Goal: Complete application form

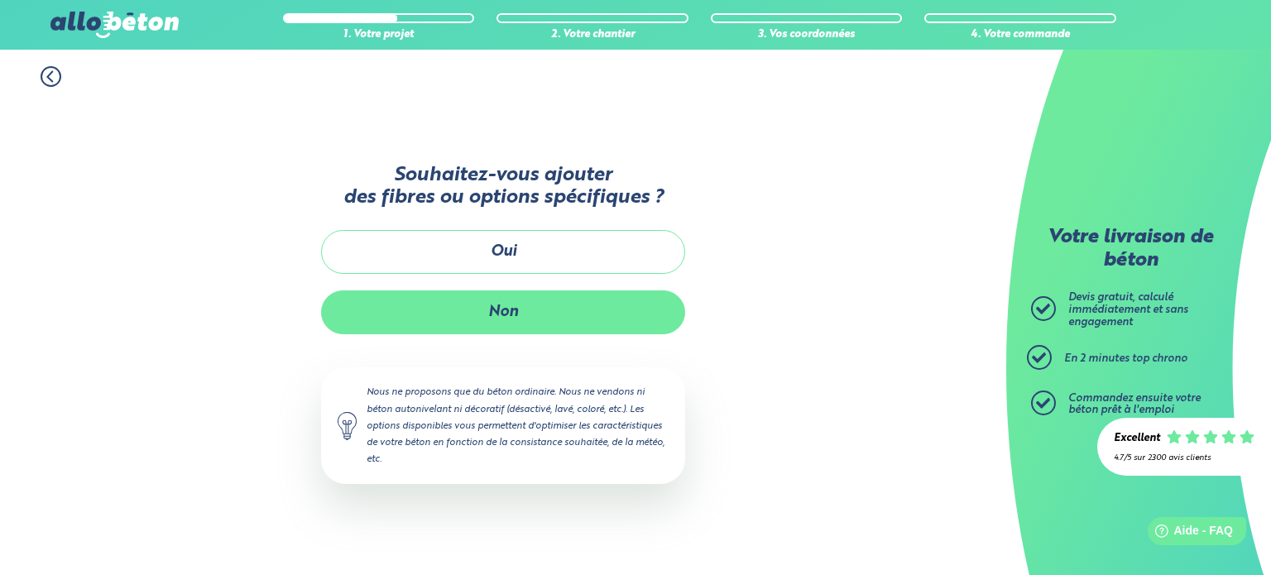
click at [526, 310] on button "Non" at bounding box center [503, 312] width 364 height 44
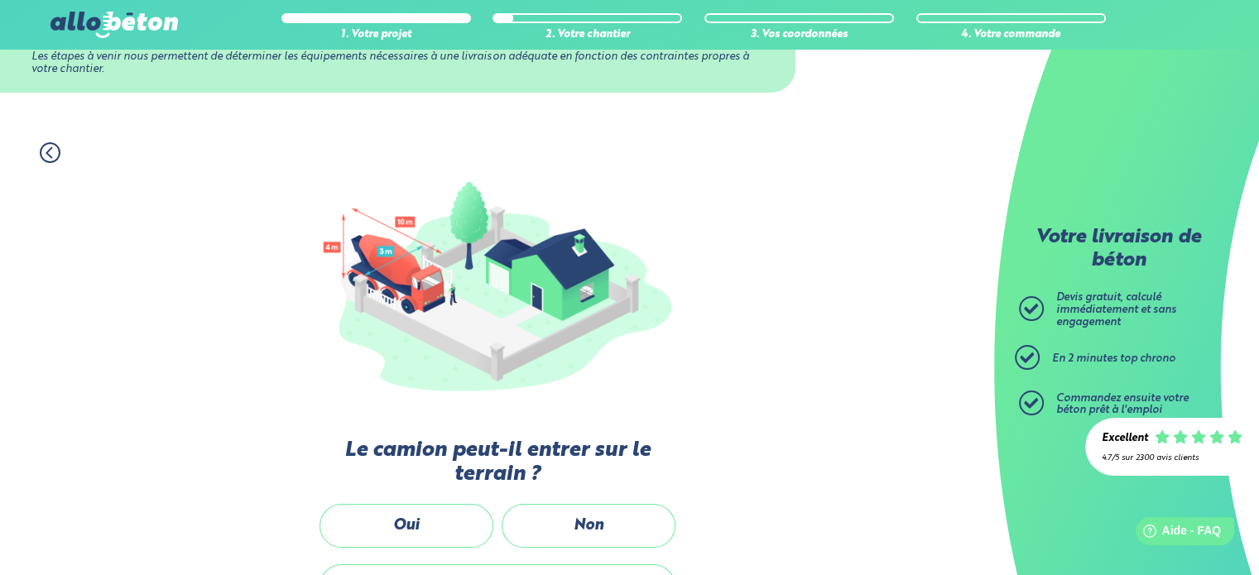
scroll to position [248, 0]
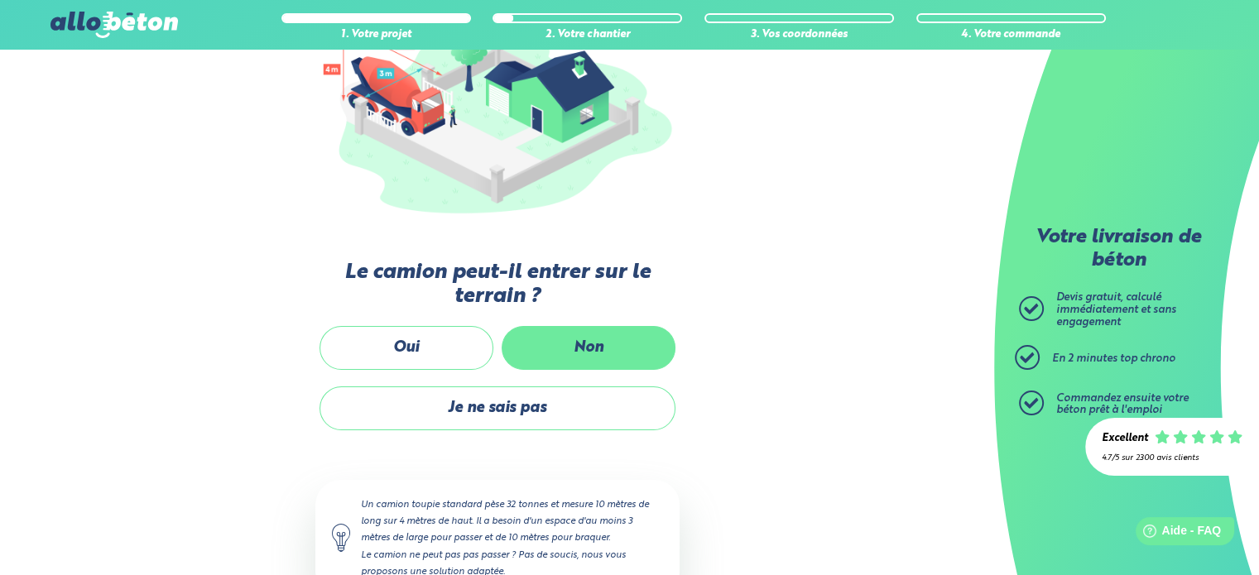
click at [554, 327] on label "Non" at bounding box center [589, 348] width 174 height 44
click at [0, 0] on input "Non" at bounding box center [0, 0] width 0 height 0
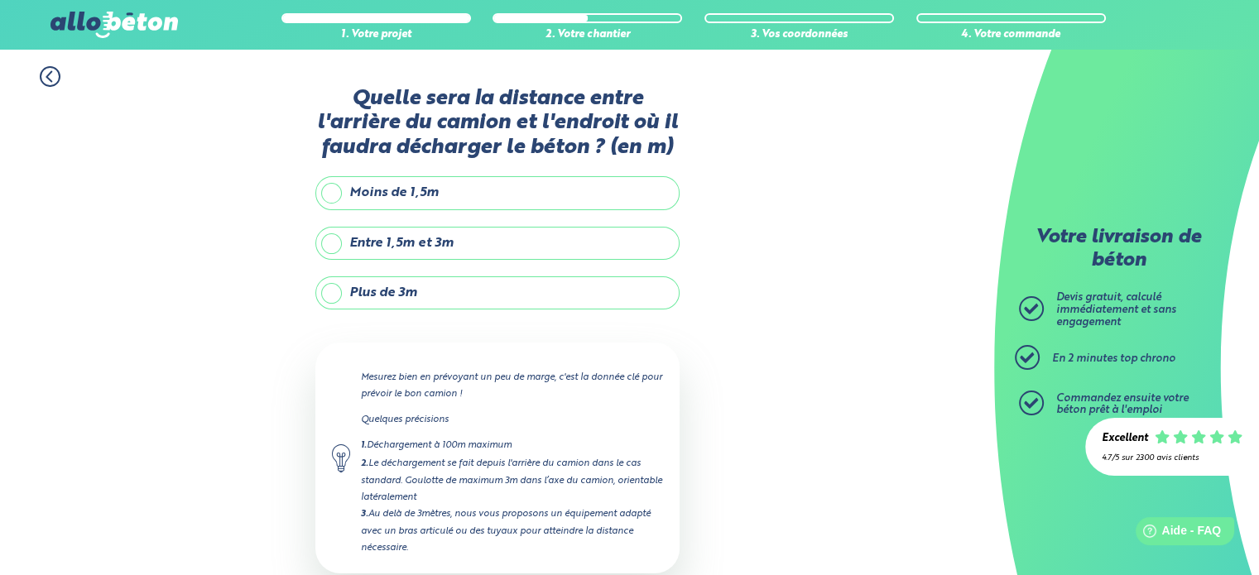
click at [367, 242] on label "Entre 1,5m et 3m" at bounding box center [497, 243] width 364 height 33
click at [0, 0] on input "Entre 1,5m et 3m" at bounding box center [0, 0] width 0 height 0
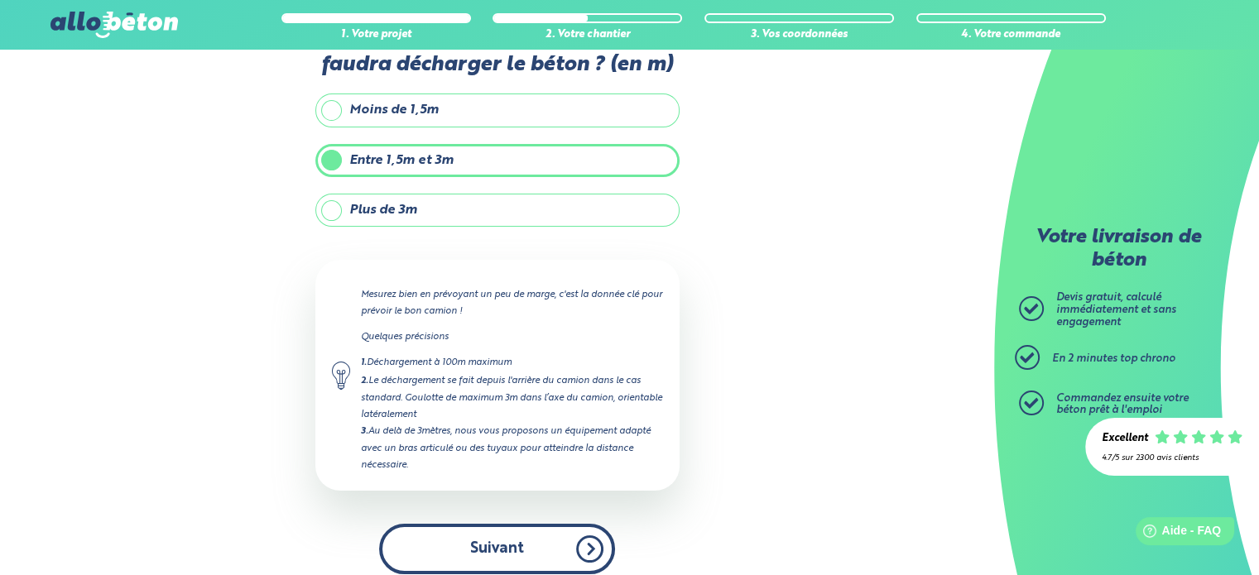
click at [536, 535] on button "Suivant" at bounding box center [497, 549] width 236 height 50
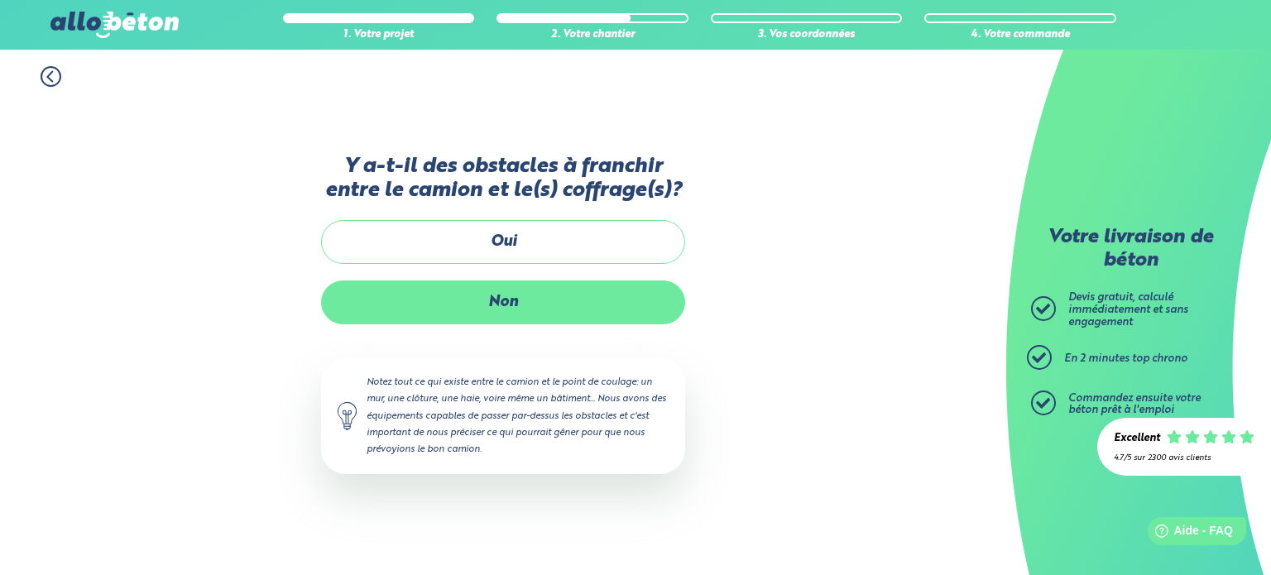
click at [484, 310] on label "Non" at bounding box center [503, 303] width 364 height 44
click at [0, 0] on input "Non" at bounding box center [0, 0] width 0 height 0
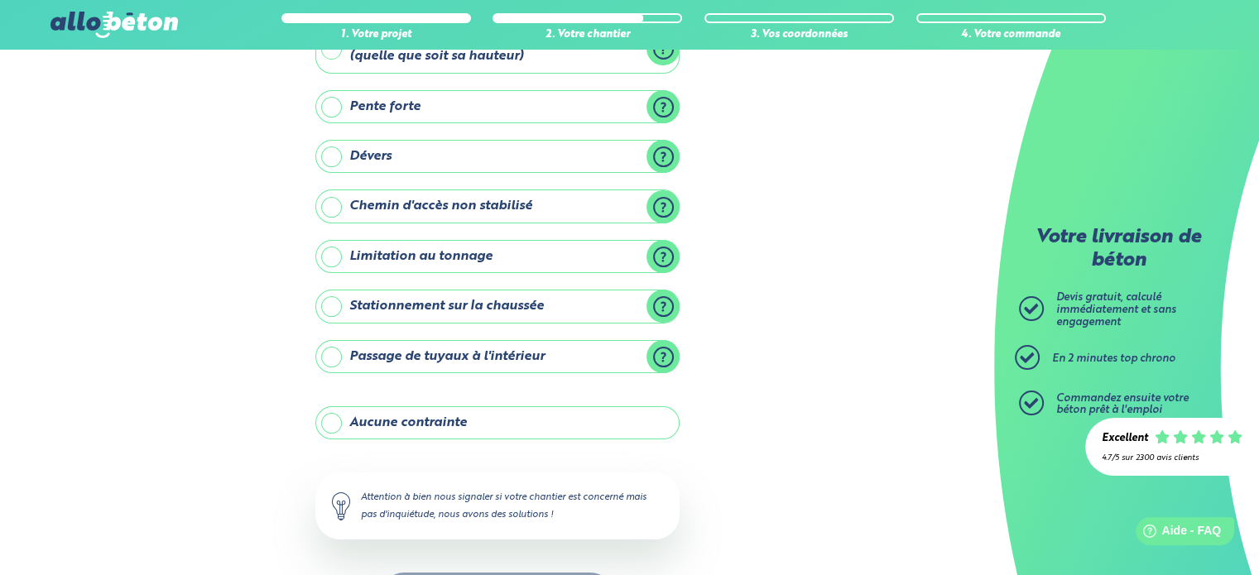
scroll to position [166, 0]
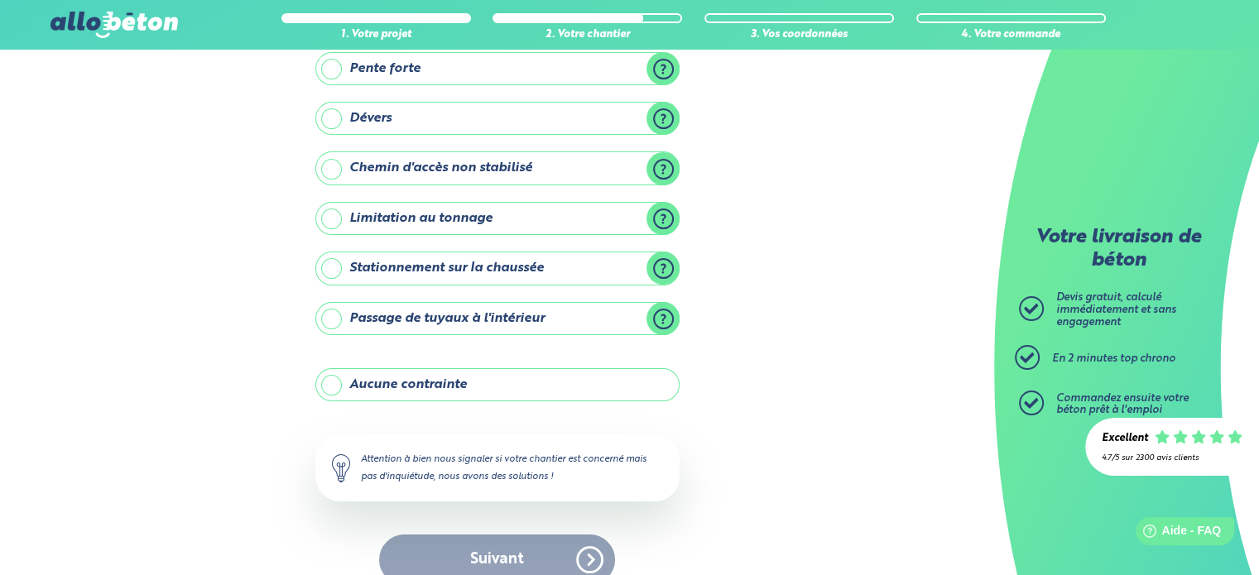
click at [334, 268] on label "Stationnement sur la chaussée" at bounding box center [497, 268] width 364 height 33
click at [0, 0] on input "Stationnement sur la chaussée" at bounding box center [0, 0] width 0 height 0
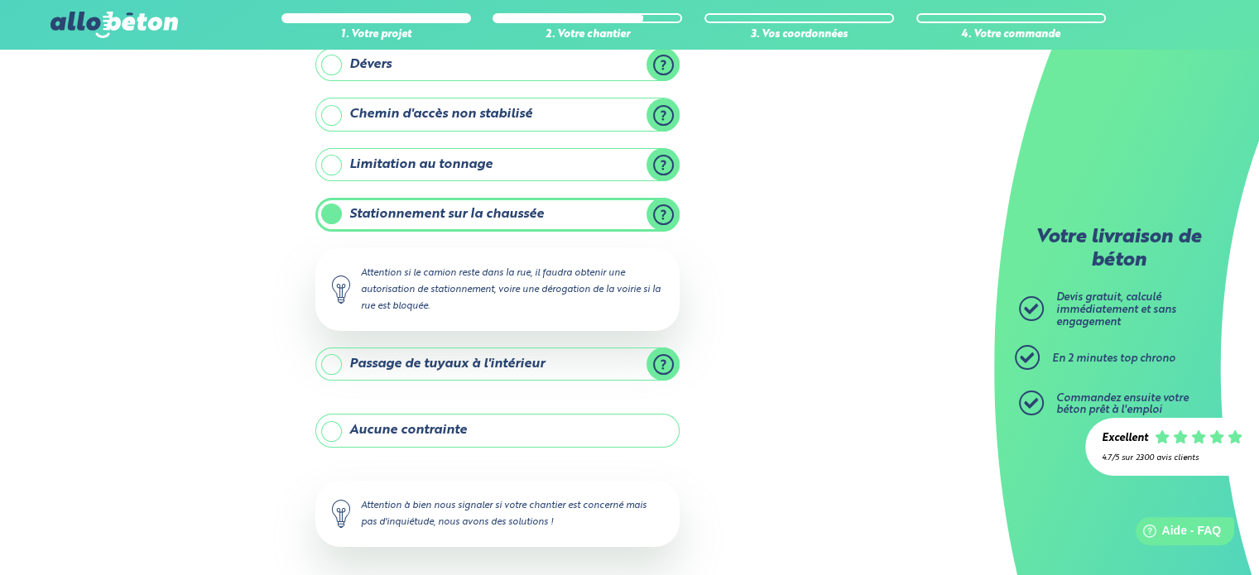
scroll to position [288, 0]
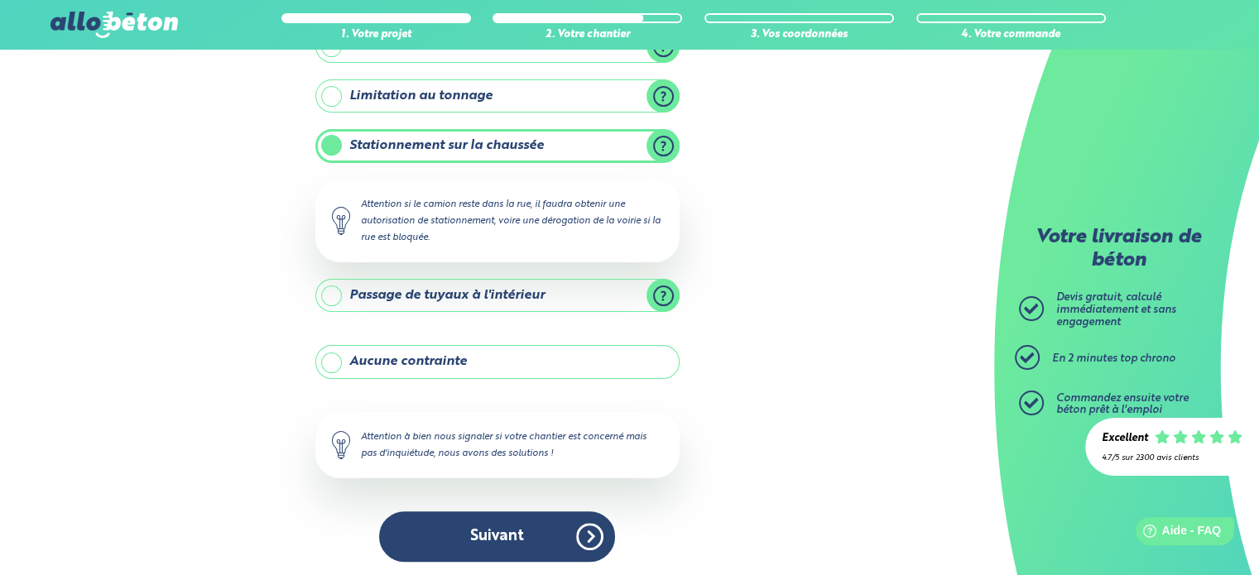
click at [387, 357] on label "Aucune contrainte" at bounding box center [497, 361] width 364 height 33
click at [0, 0] on input "Aucune contrainte" at bounding box center [0, 0] width 0 height 0
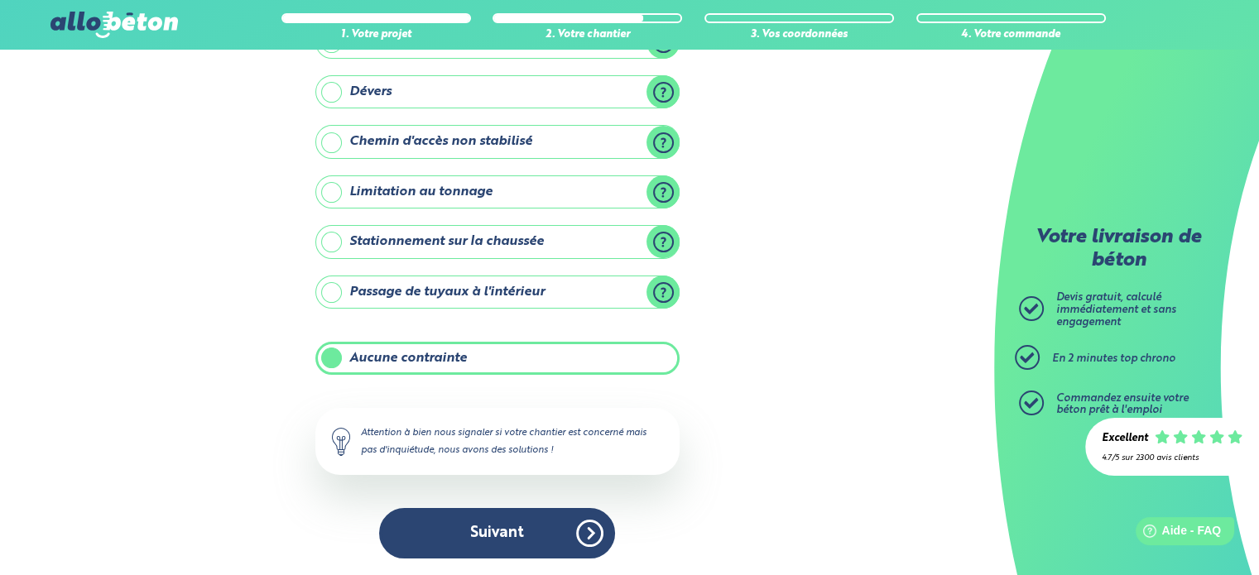
scroll to position [189, 0]
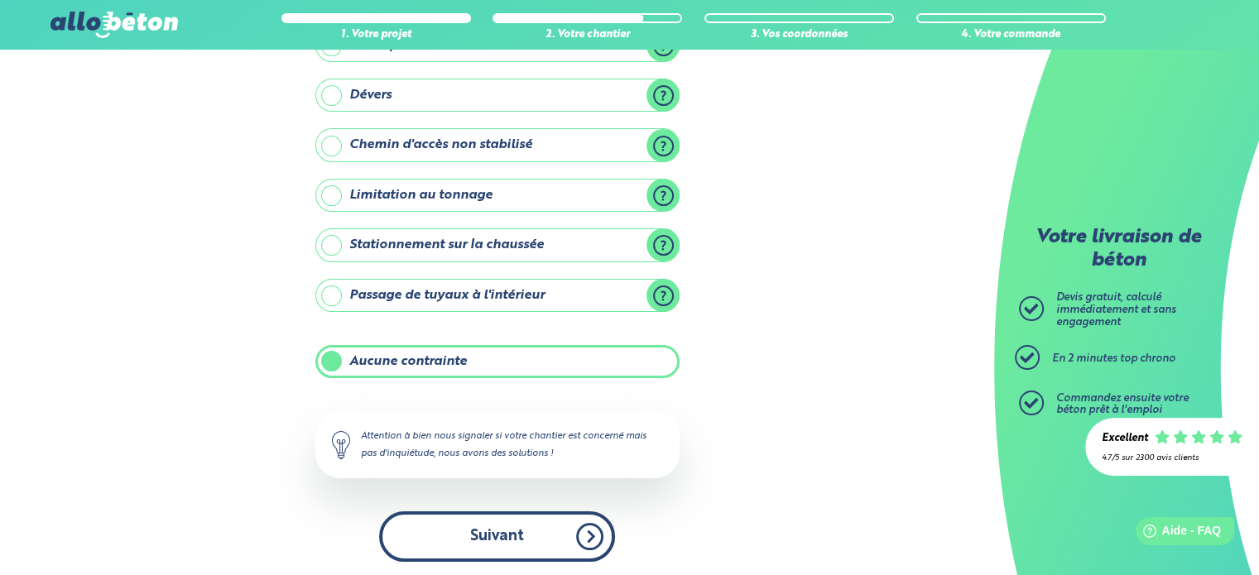
click at [520, 526] on button "Suivant" at bounding box center [497, 536] width 236 height 50
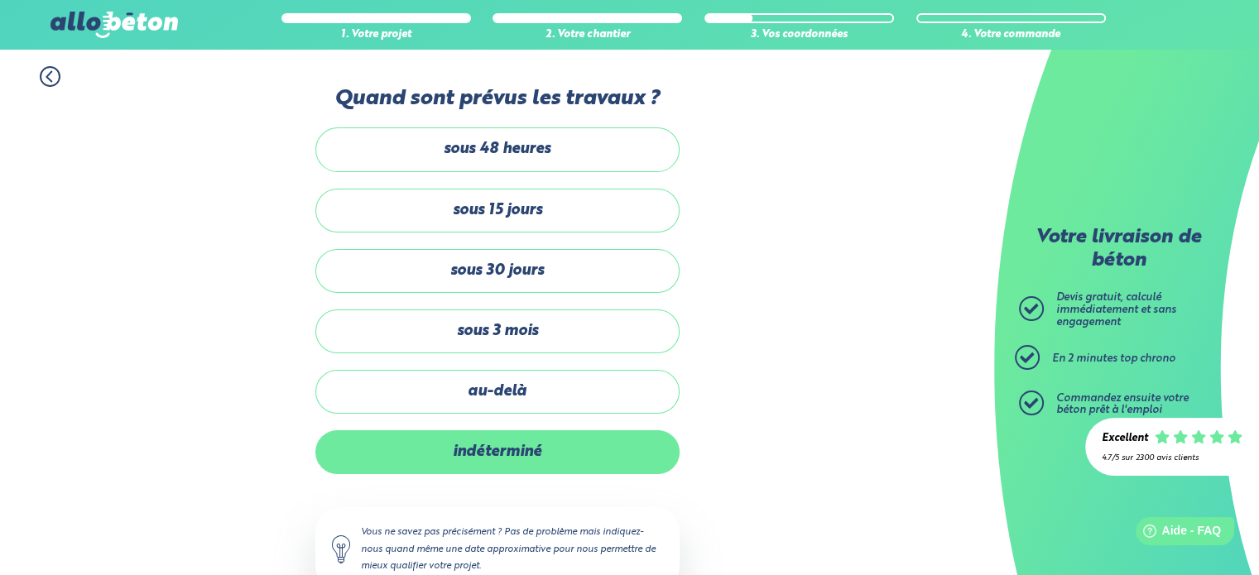
click at [475, 436] on label "indéterminé" at bounding box center [497, 452] width 364 height 44
click at [0, 0] on input "indéterminé" at bounding box center [0, 0] width 0 height 0
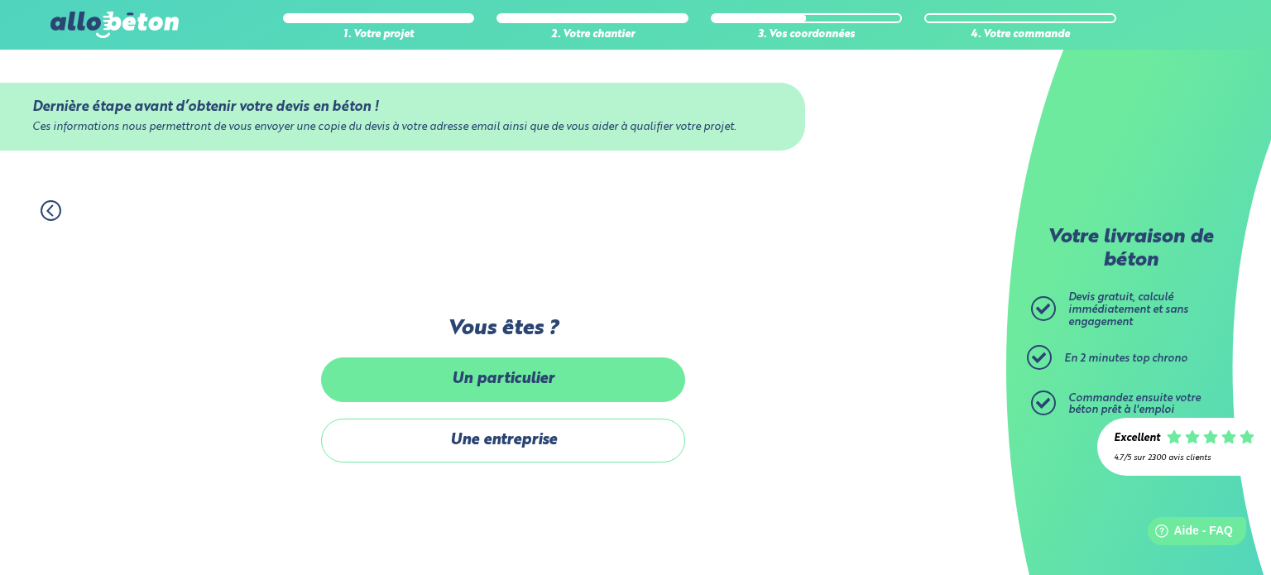
click at [434, 363] on label "Un particulier" at bounding box center [503, 380] width 364 height 44
click at [0, 0] on input "Un particulier" at bounding box center [0, 0] width 0 height 0
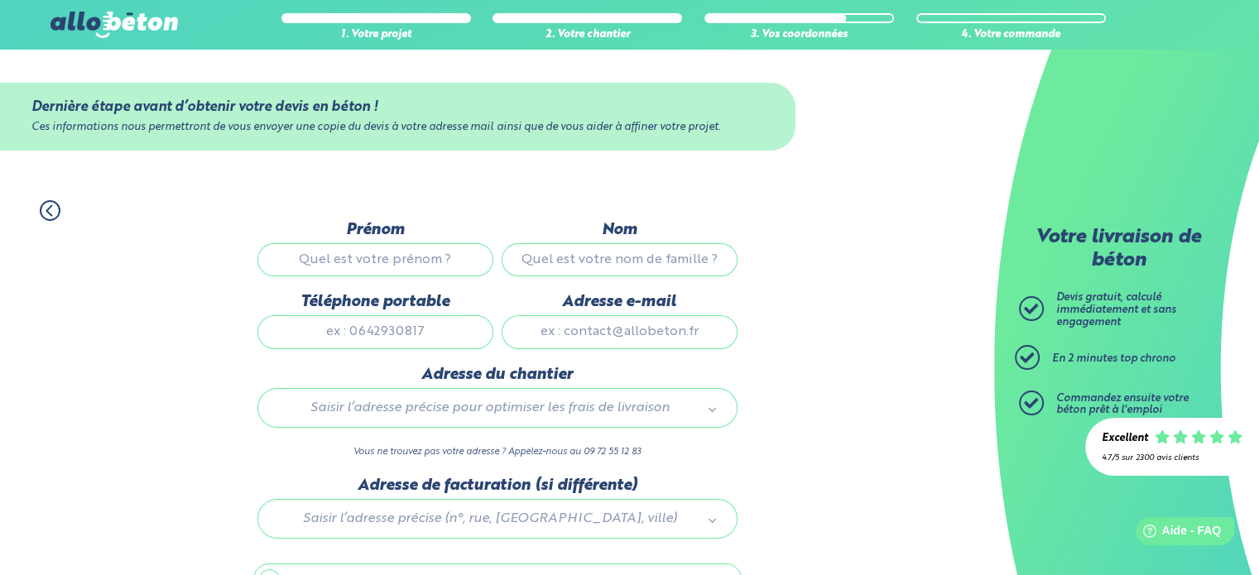
click at [382, 258] on input "Prénom" at bounding box center [375, 259] width 236 height 33
type input "Gaetan"
type input "CHORON"
type input "0611184613"
type input "[EMAIL_ADDRESS][DOMAIN_NAME]"
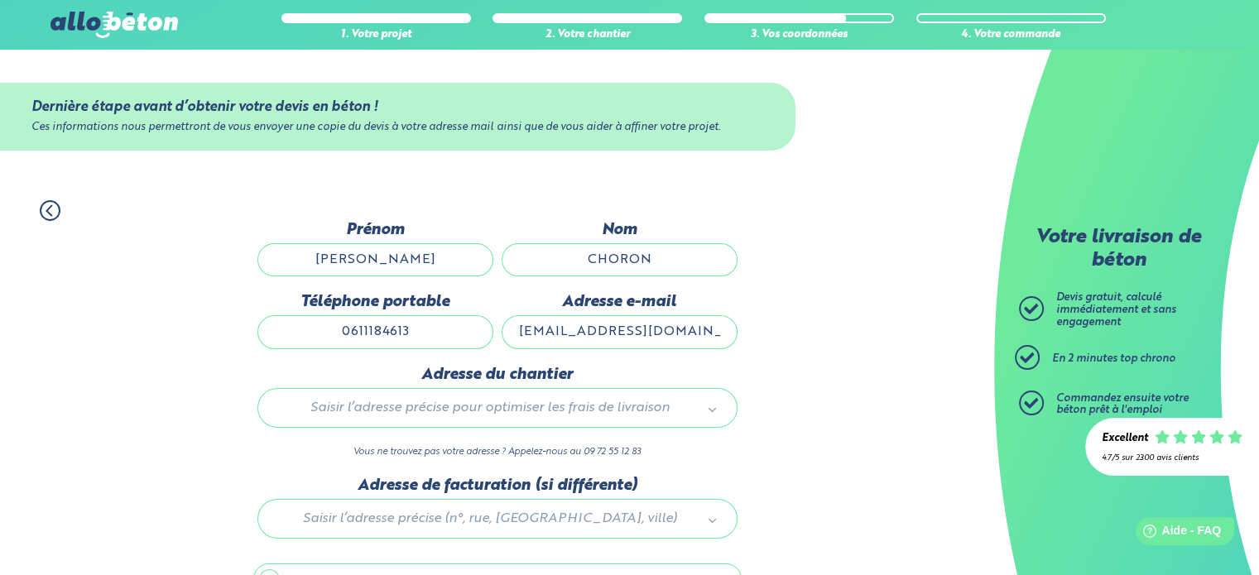
type input "[STREET_ADDRESS][PERSON_NAME]"
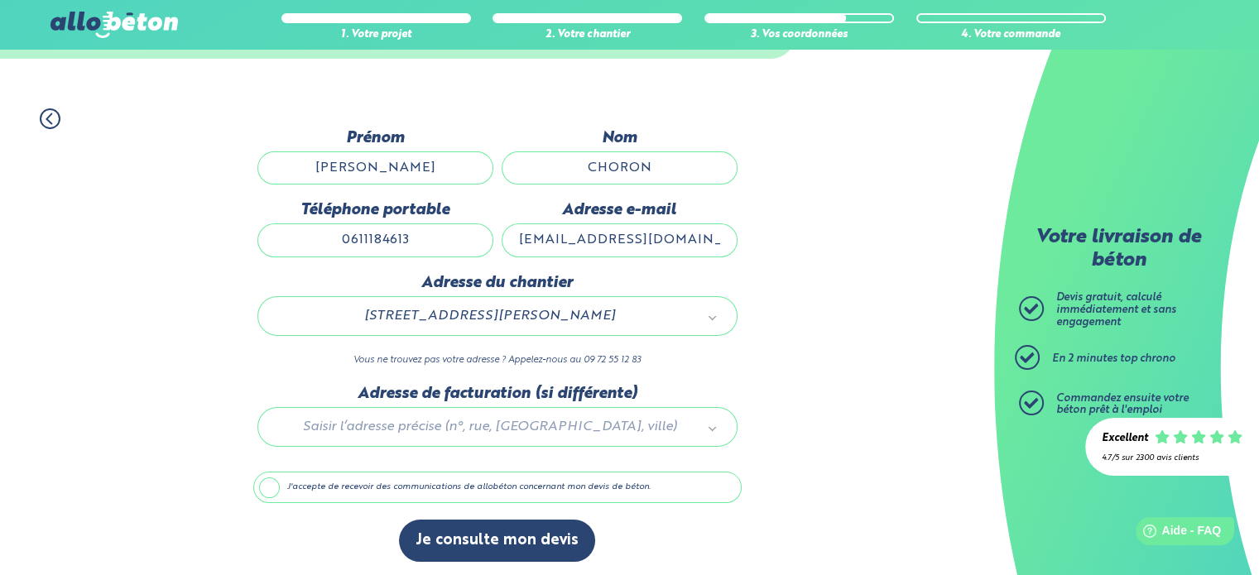
scroll to position [93, 0]
click at [218, 290] on div "1. Votre projet 2. Votre chantier 3. Vos coordonnées 4. Votre commande Dernière…" at bounding box center [497, 334] width 994 height 487
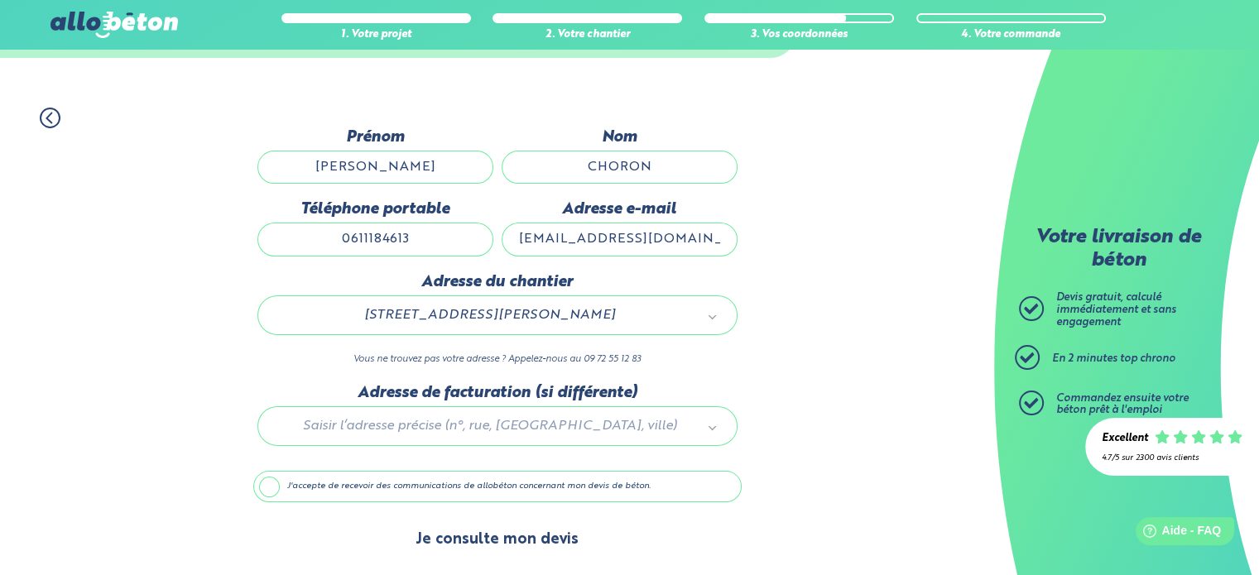
click at [521, 541] on button "Je consulte mon devis" at bounding box center [497, 540] width 196 height 42
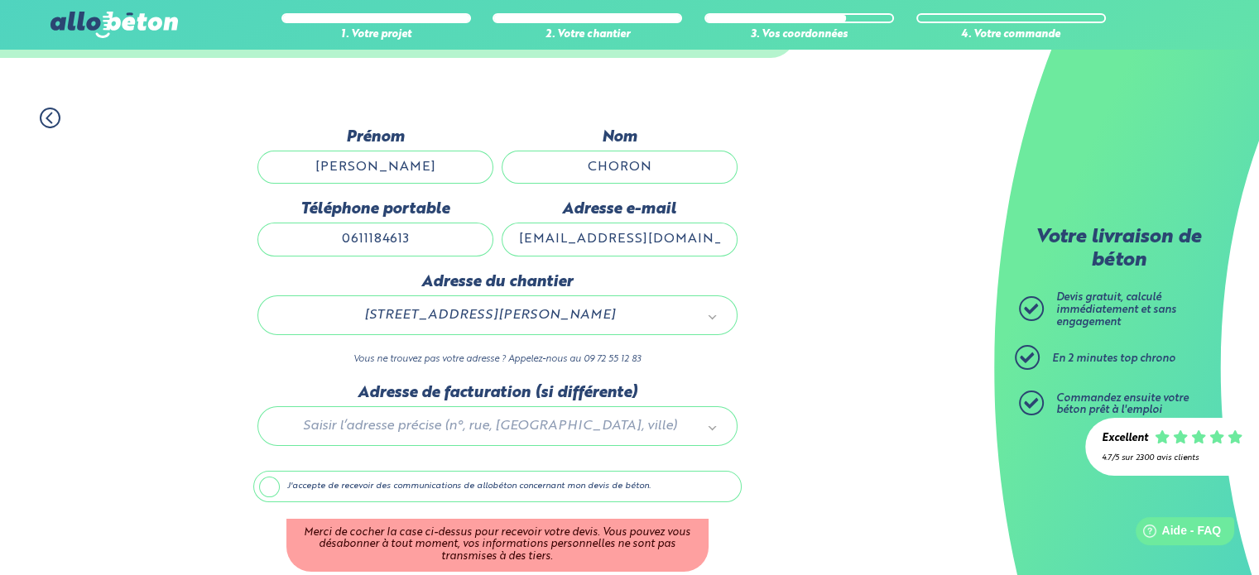
click at [329, 488] on label "J'accepte de recevoir des communications de allobéton concernant mon devis de b…" at bounding box center [497, 486] width 488 height 31
click at [0, 0] on input "J'accepte de recevoir des communications de allobéton concernant mon devis de b…" at bounding box center [0, 0] width 0 height 0
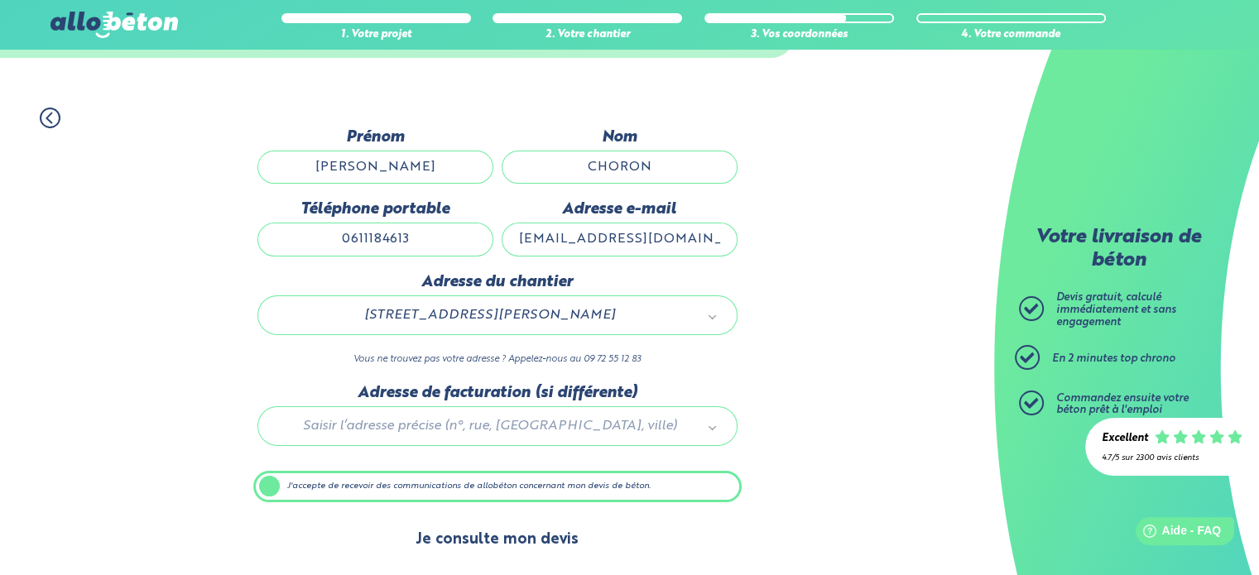
click at [457, 535] on button "Je consulte mon devis" at bounding box center [497, 540] width 196 height 42
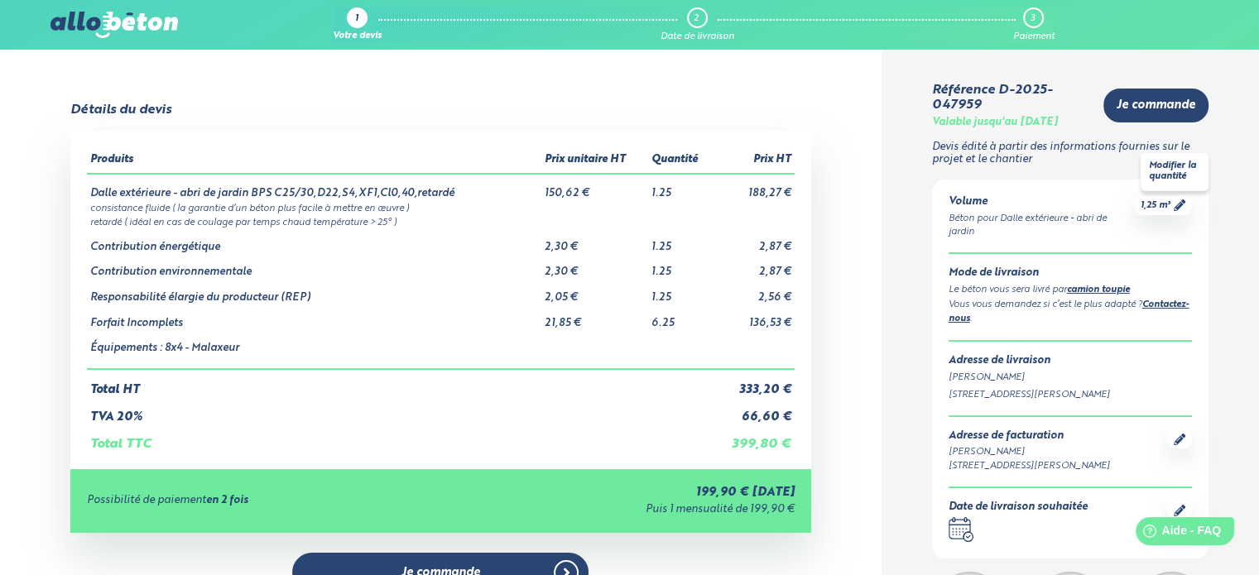
click at [1175, 205] on icon at bounding box center [1180, 205] width 12 height 12
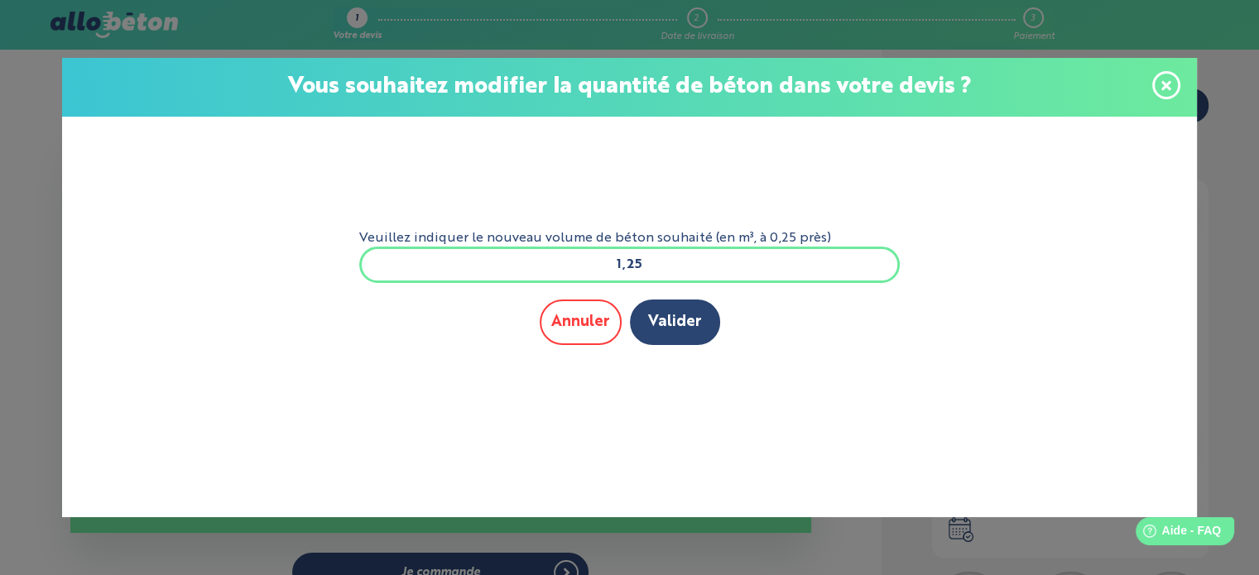
click at [587, 318] on button "Annuler" at bounding box center [581, 323] width 82 height 46
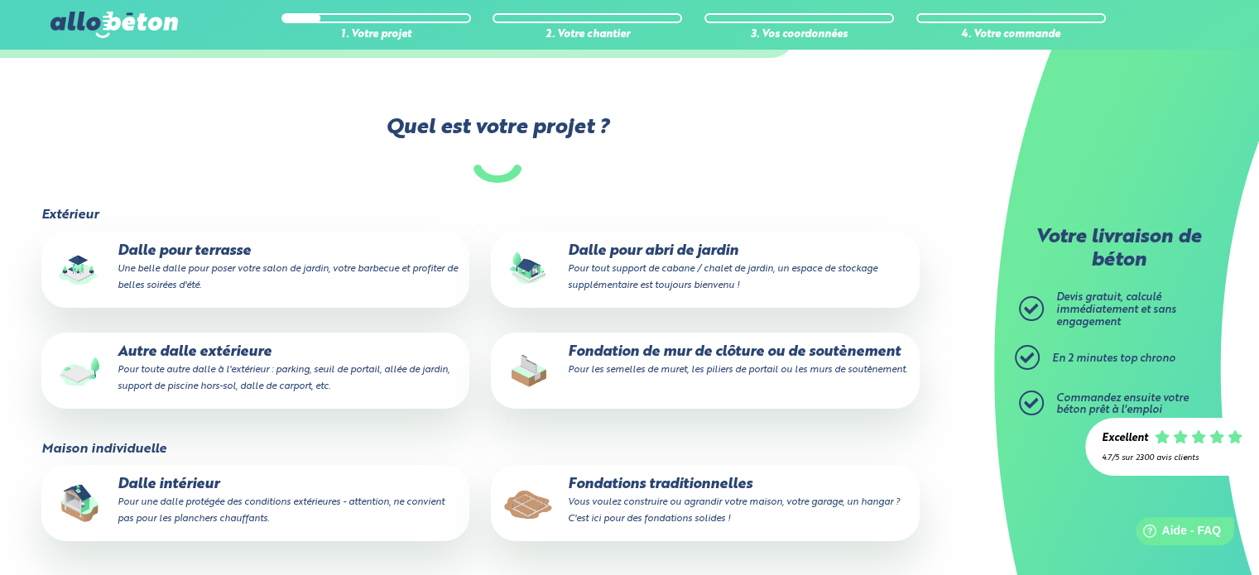
click at [617, 251] on p "Dalle pour abri de jardin Pour tout support de cabane / chalet de jardin, un es…" at bounding box center [704, 268] width 405 height 50
click at [0, 0] on input "Dalle pour abri de jardin Pour tout support de cabane / chalet de jardin, un es…" at bounding box center [0, 0] width 0 height 0
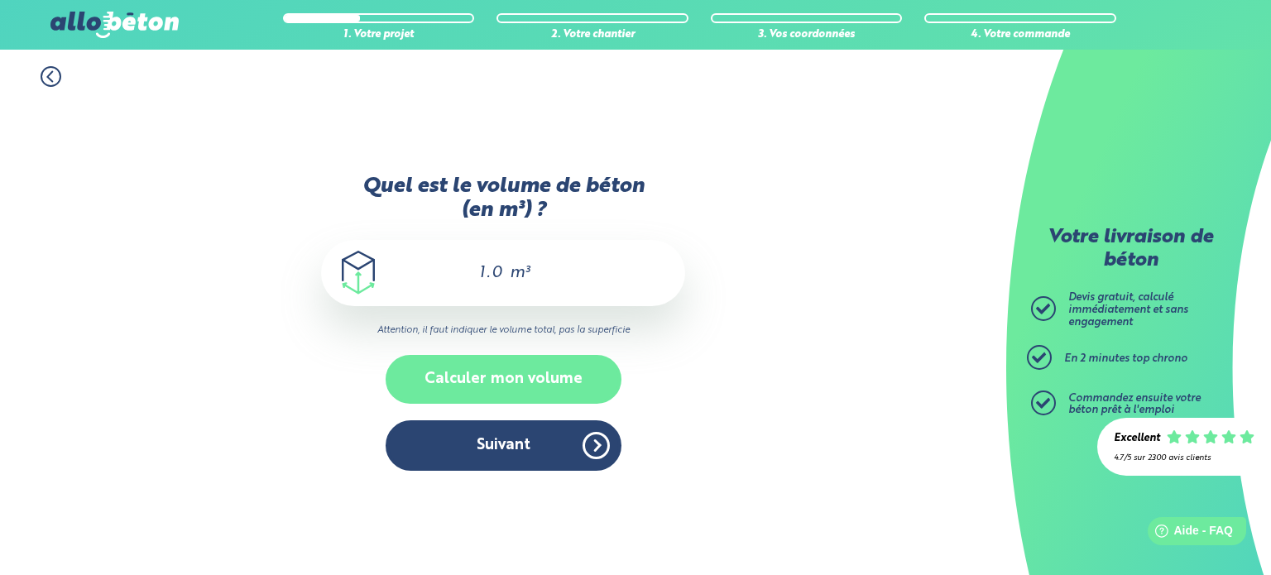
click at [530, 378] on button "Calculer mon volume" at bounding box center [504, 379] width 236 height 49
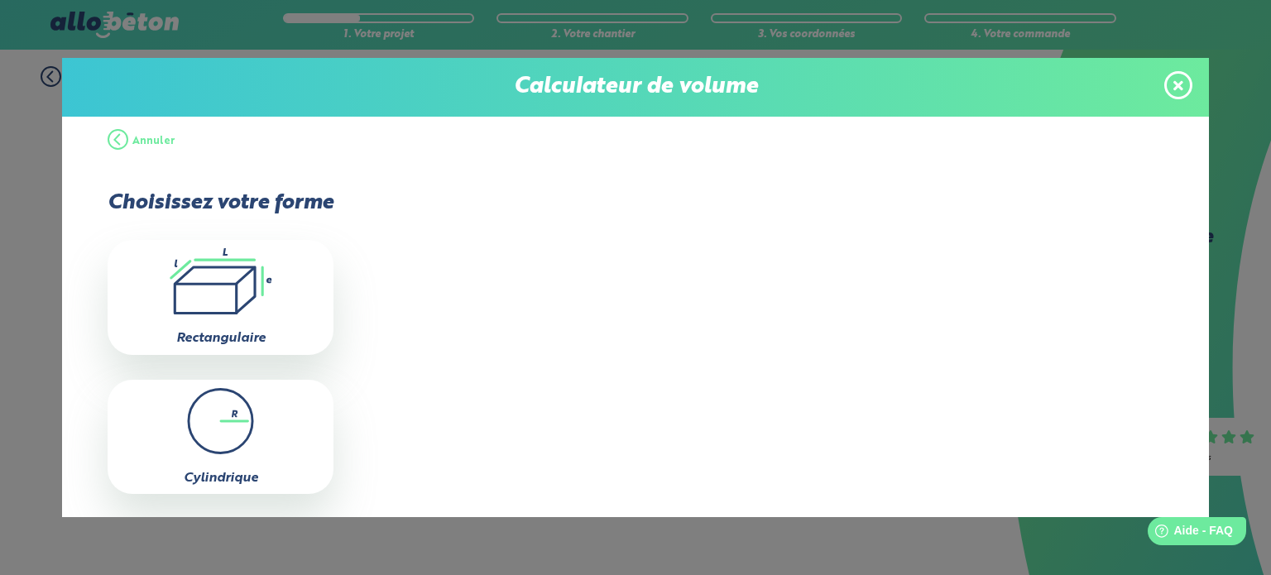
click at [200, 287] on icon ".icon-calc-rectanglea{fill:none;stroke-linecap:round;stroke-width:3px;stroke:#6…" at bounding box center [220, 281] width 209 height 66
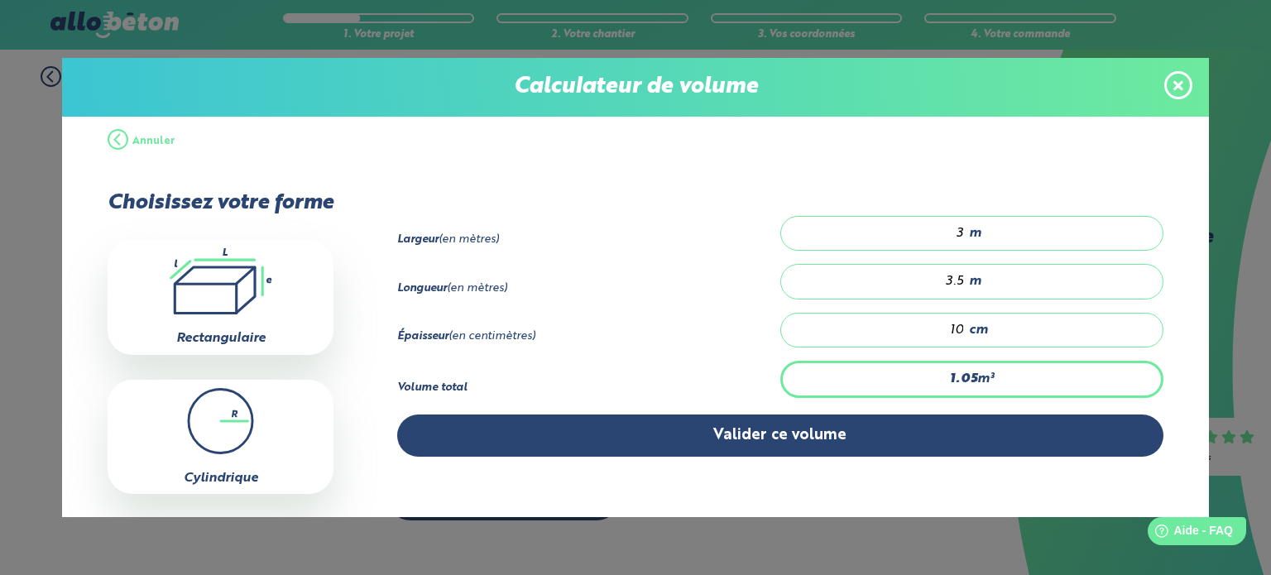
click at [952, 326] on input "10" at bounding box center [881, 330] width 167 height 17
type input "1.26"
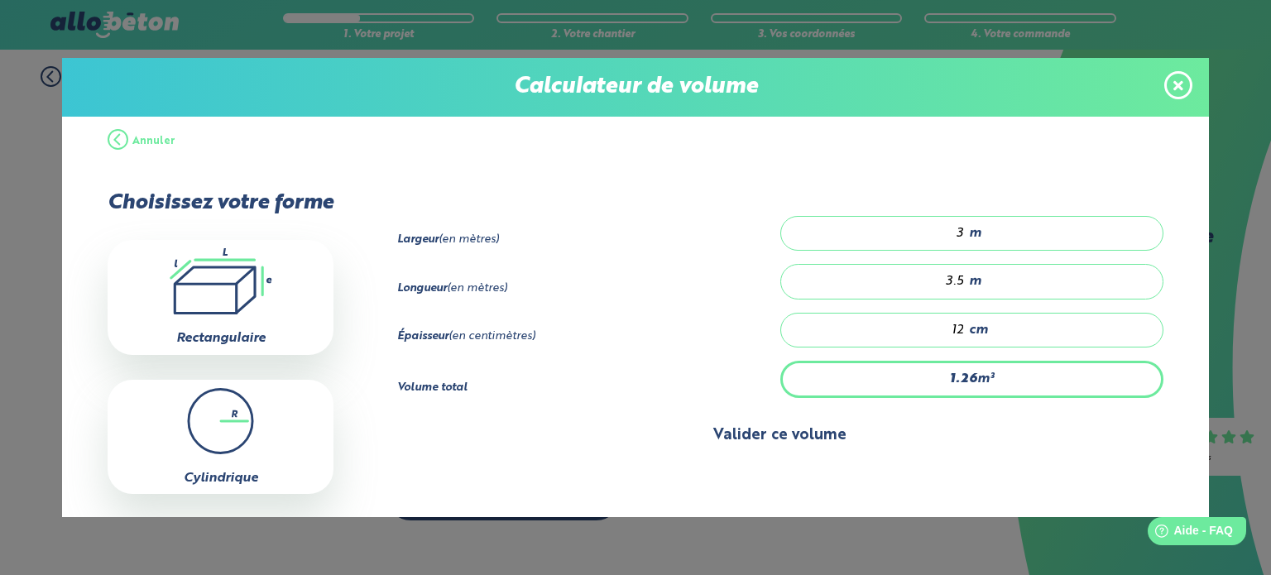
type input "12"
click at [861, 435] on button "Valider ce volume" at bounding box center [780, 436] width 766 height 42
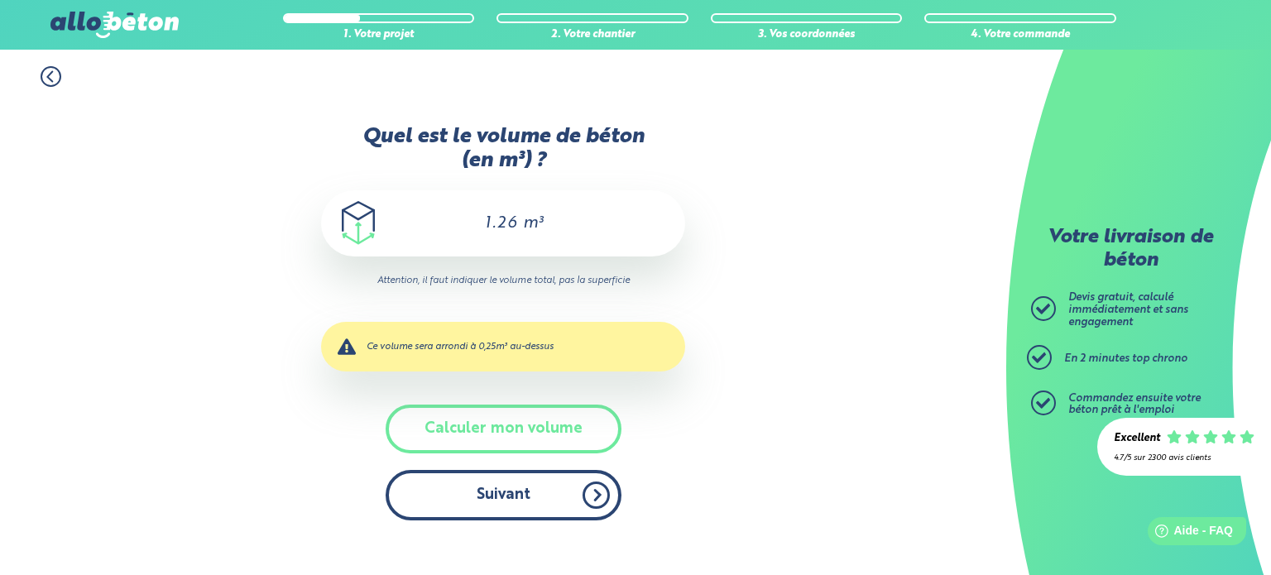
click at [536, 498] on button "Suivant" at bounding box center [504, 495] width 236 height 50
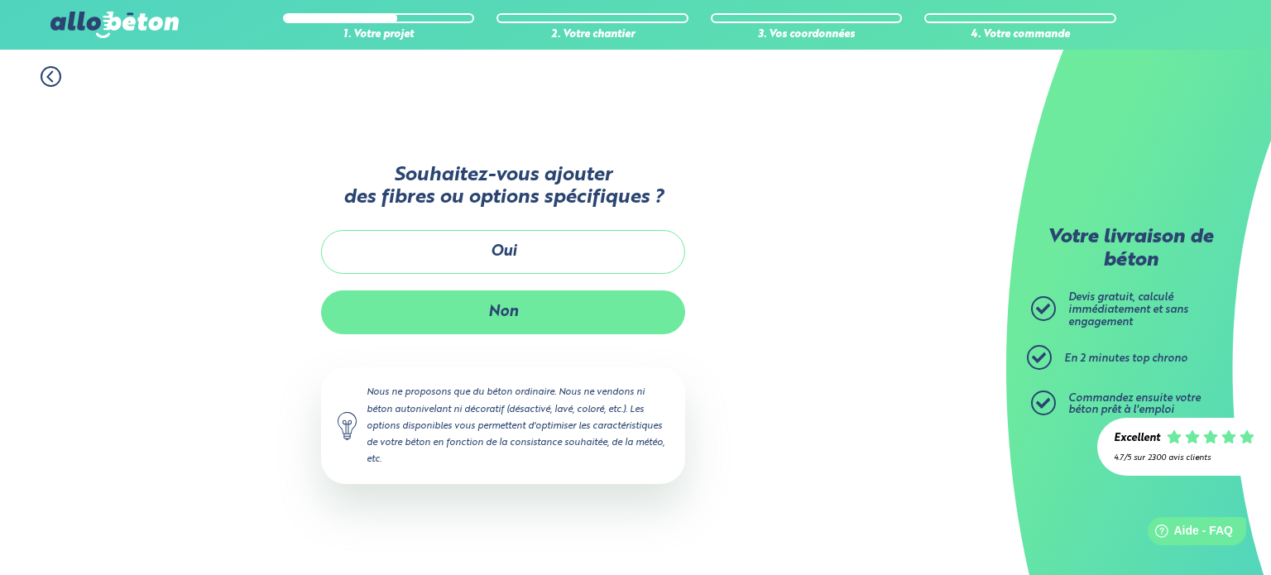
click at [545, 315] on button "Non" at bounding box center [503, 312] width 364 height 44
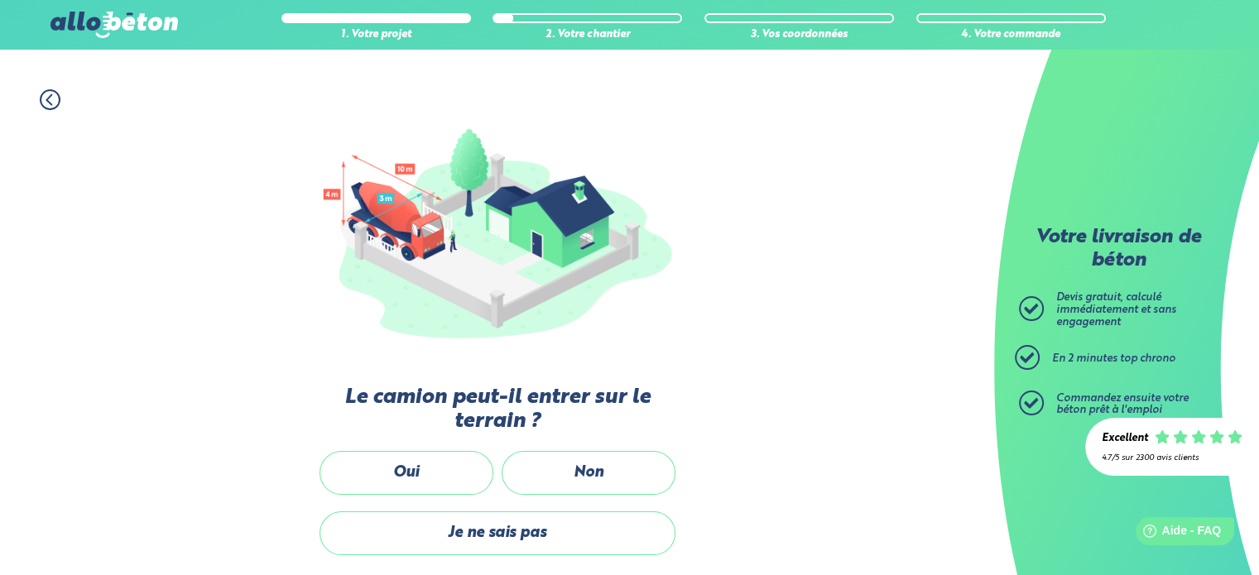
scroll to position [300, 0]
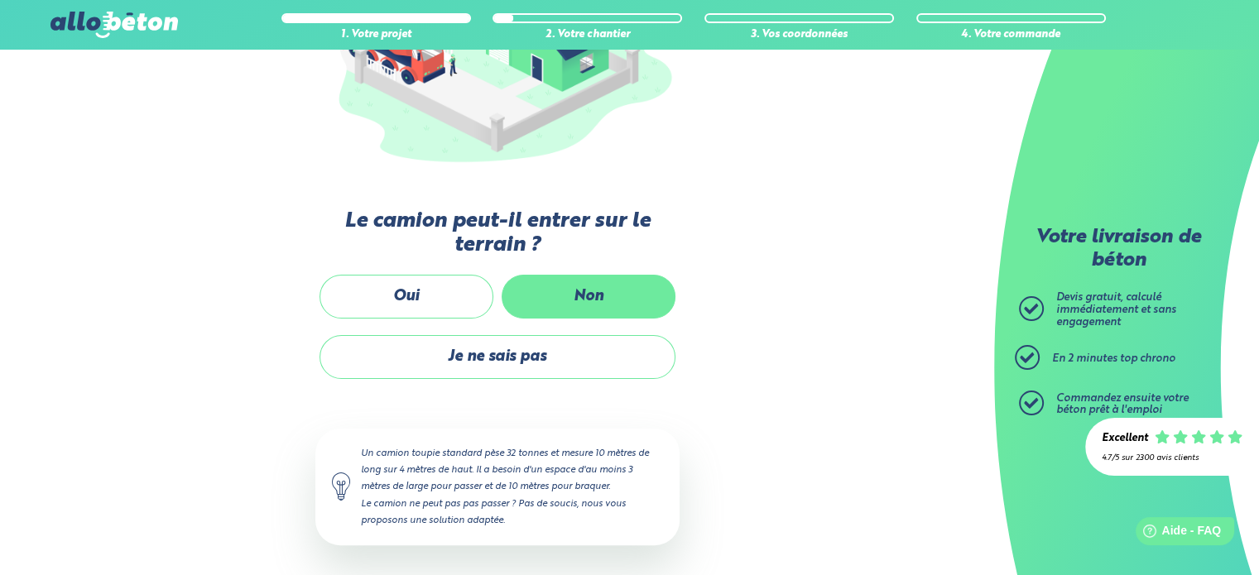
click at [612, 296] on label "Non" at bounding box center [589, 297] width 174 height 44
click at [0, 0] on input "Non" at bounding box center [0, 0] width 0 height 0
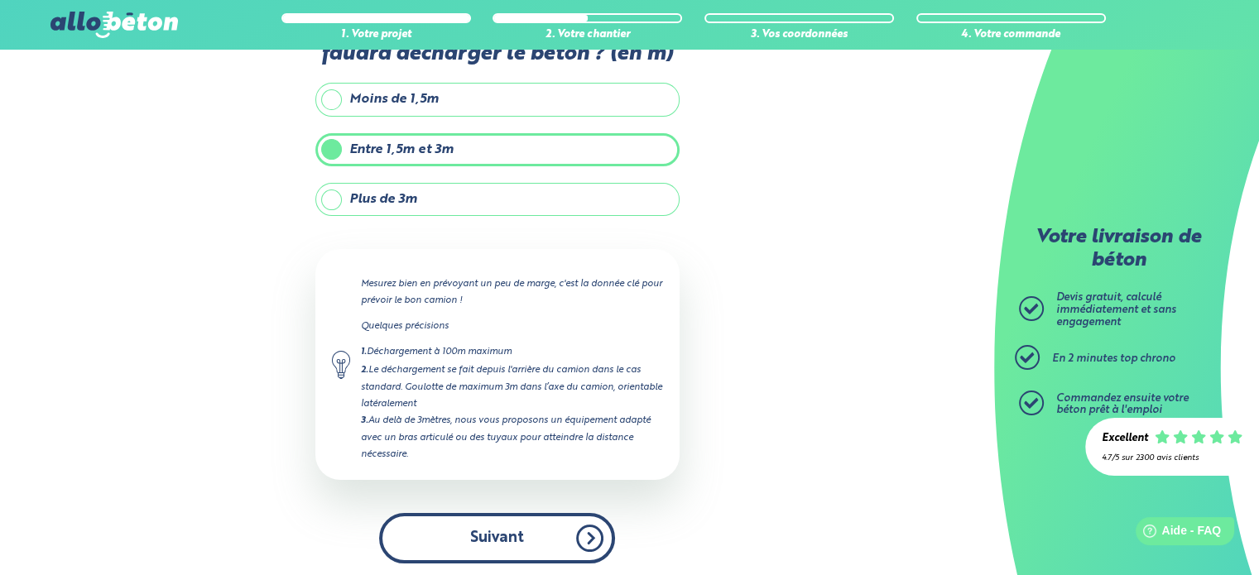
click at [548, 526] on button "Suivant" at bounding box center [497, 538] width 236 height 50
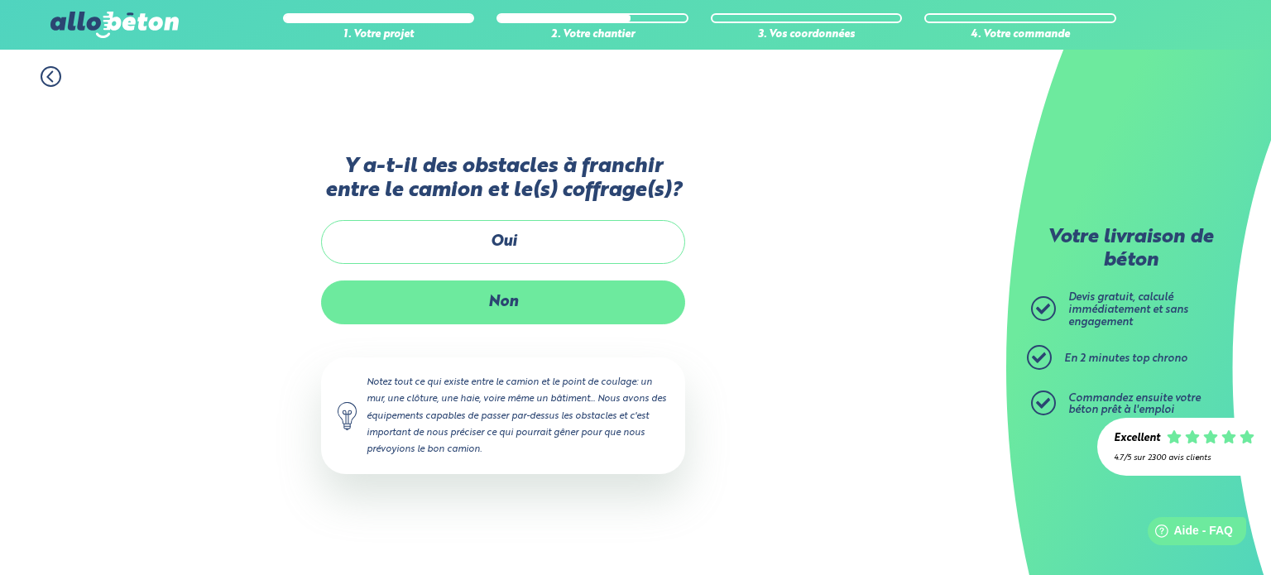
click at [525, 294] on label "Non" at bounding box center [503, 303] width 364 height 44
click at [0, 0] on input "Non" at bounding box center [0, 0] width 0 height 0
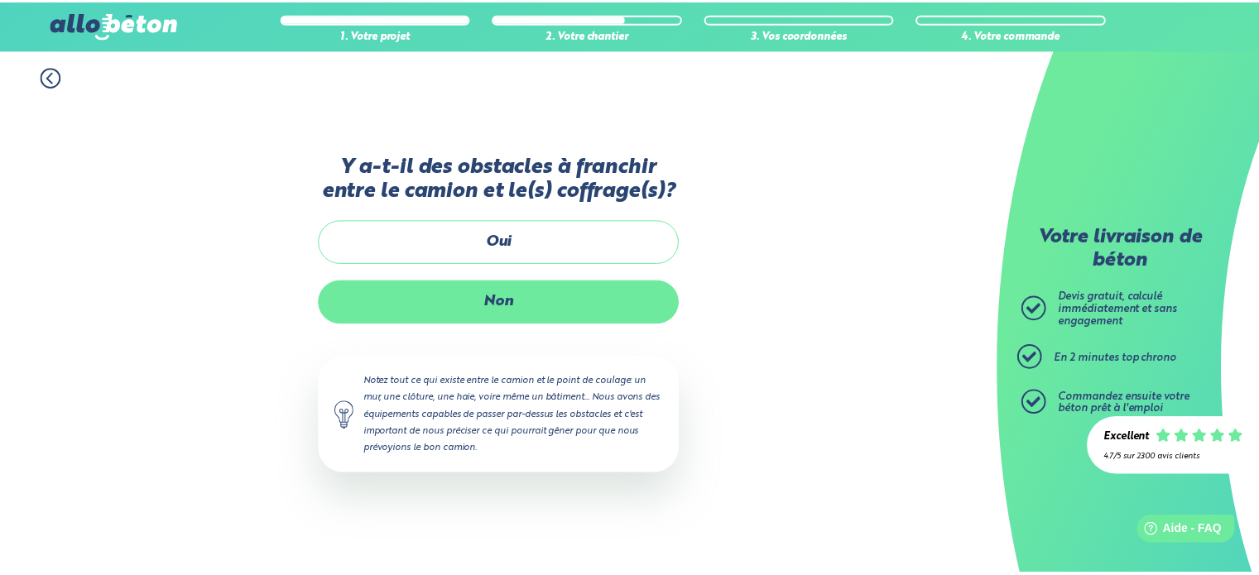
scroll to position [189, 0]
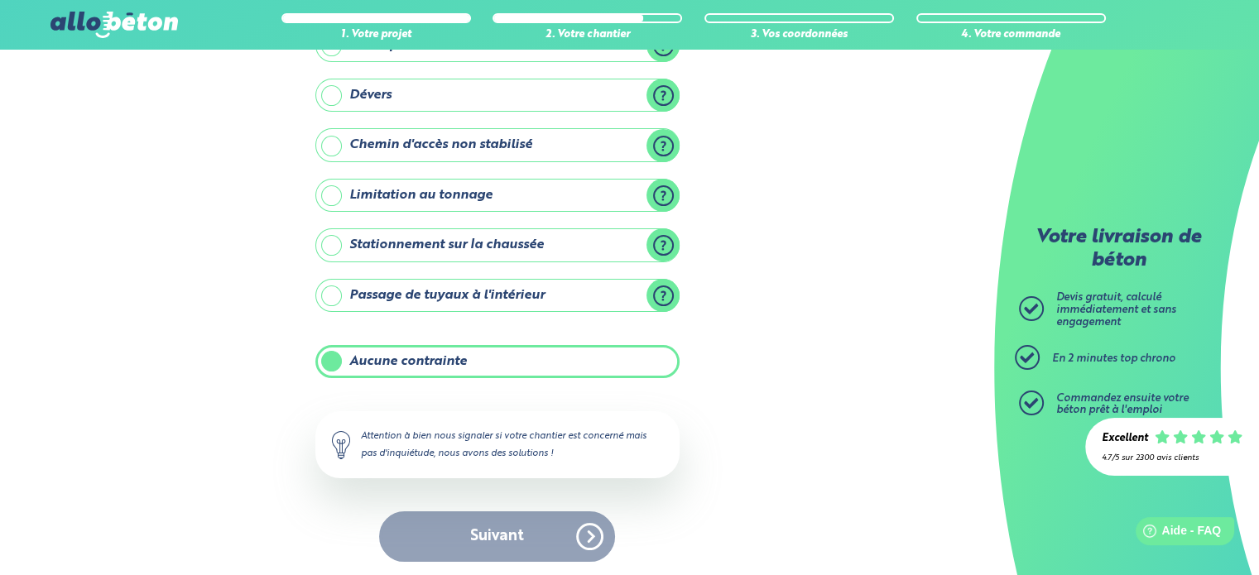
click at [535, 353] on label "Aucune contrainte" at bounding box center [497, 361] width 364 height 33
click at [0, 0] on input "Aucune contrainte" at bounding box center [0, 0] width 0 height 0
click at [472, 355] on label "Aucune contrainte" at bounding box center [497, 361] width 364 height 33
click at [0, 0] on input "Aucune contrainte" at bounding box center [0, 0] width 0 height 0
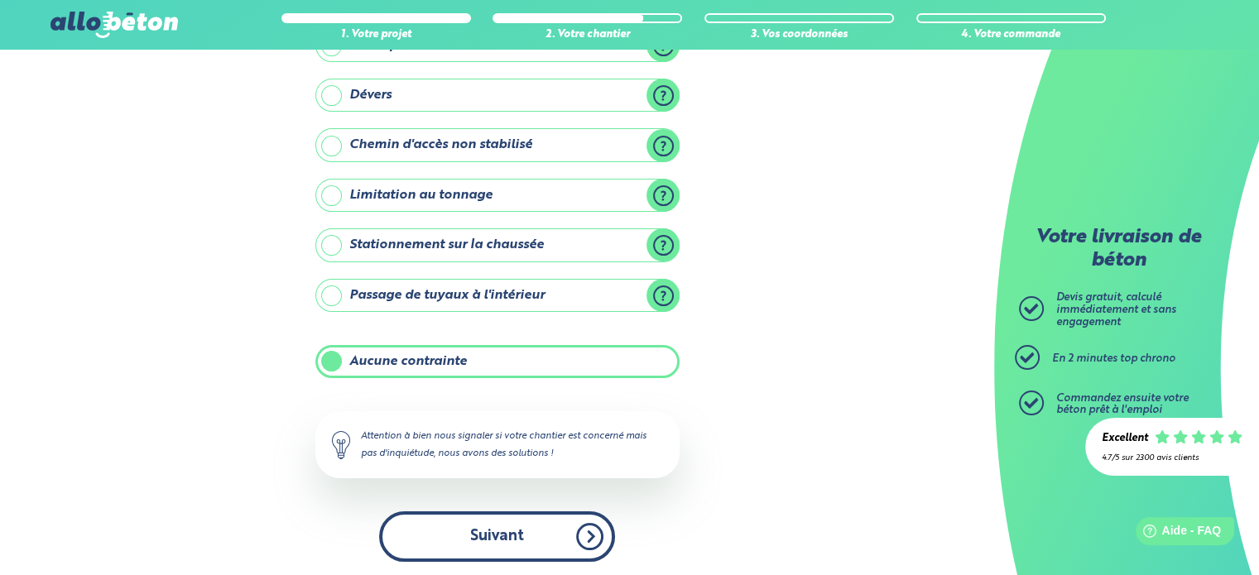
click at [490, 529] on button "Suivant" at bounding box center [497, 536] width 236 height 50
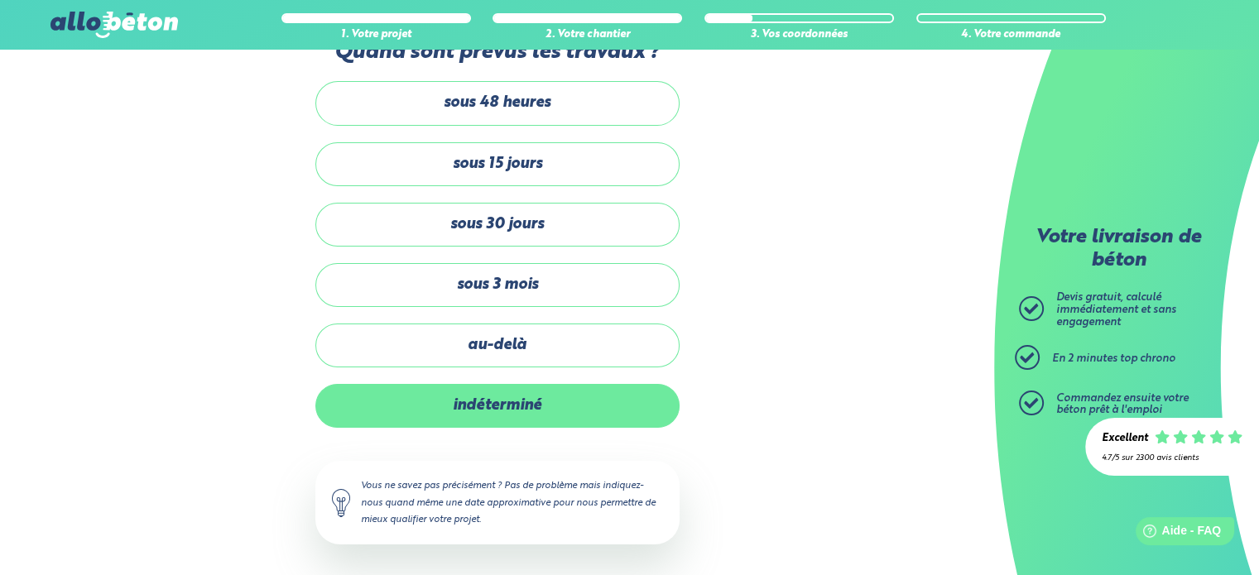
click at [513, 403] on label "indéterminé" at bounding box center [497, 406] width 364 height 44
click at [0, 0] on input "indéterminé" at bounding box center [0, 0] width 0 height 0
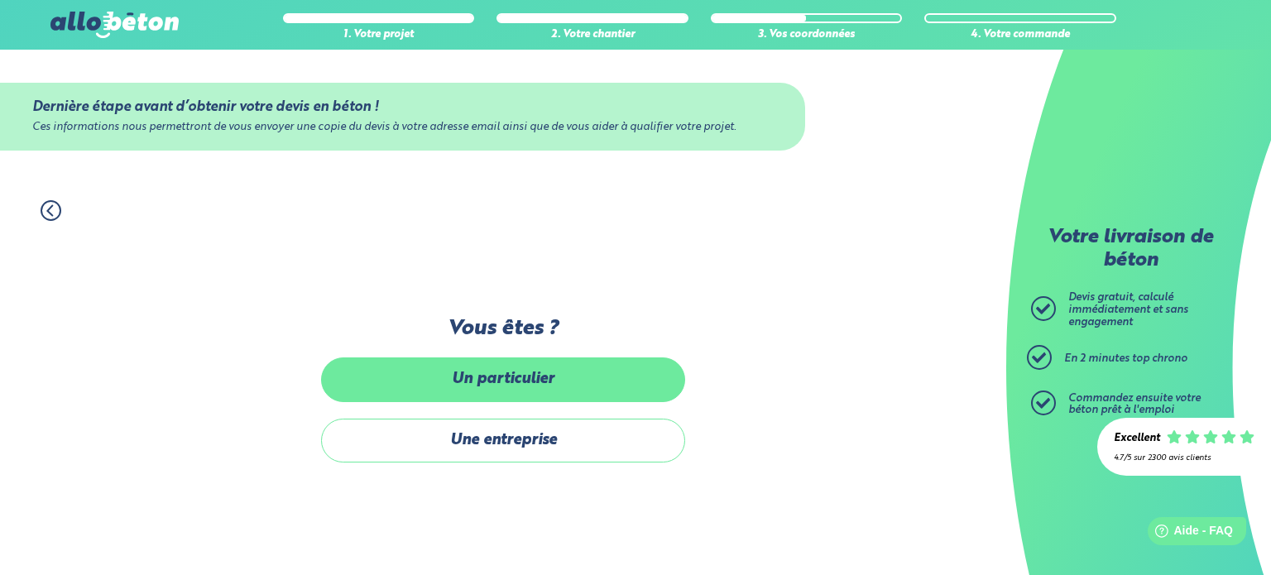
click at [513, 379] on label "Un particulier" at bounding box center [503, 380] width 364 height 44
click at [0, 0] on input "Un particulier" at bounding box center [0, 0] width 0 height 0
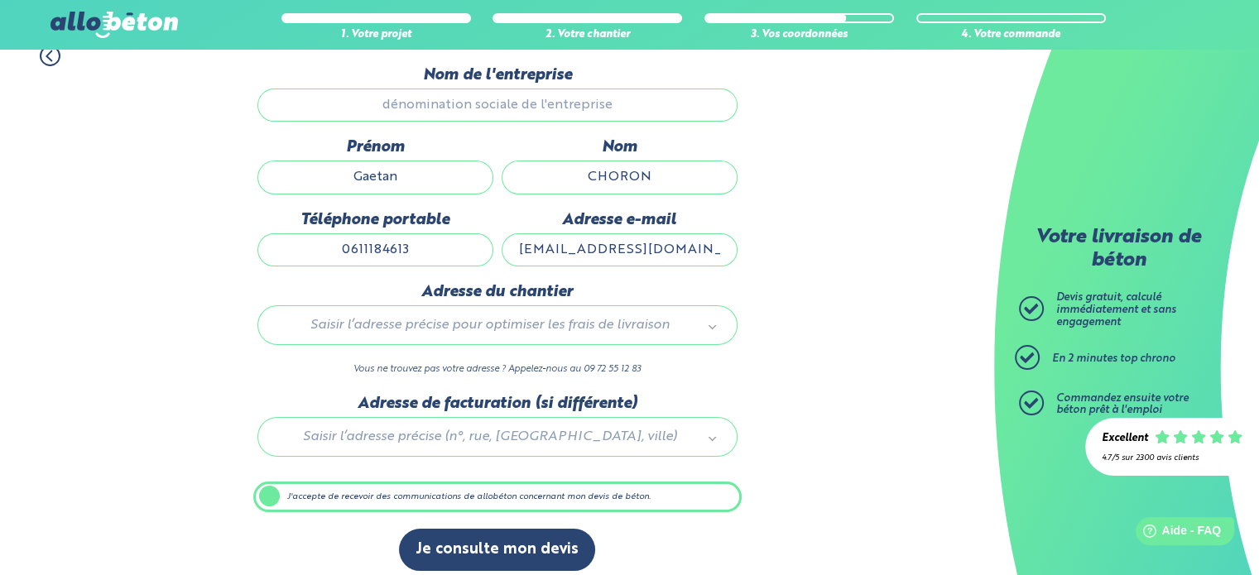
scroll to position [165, 0]
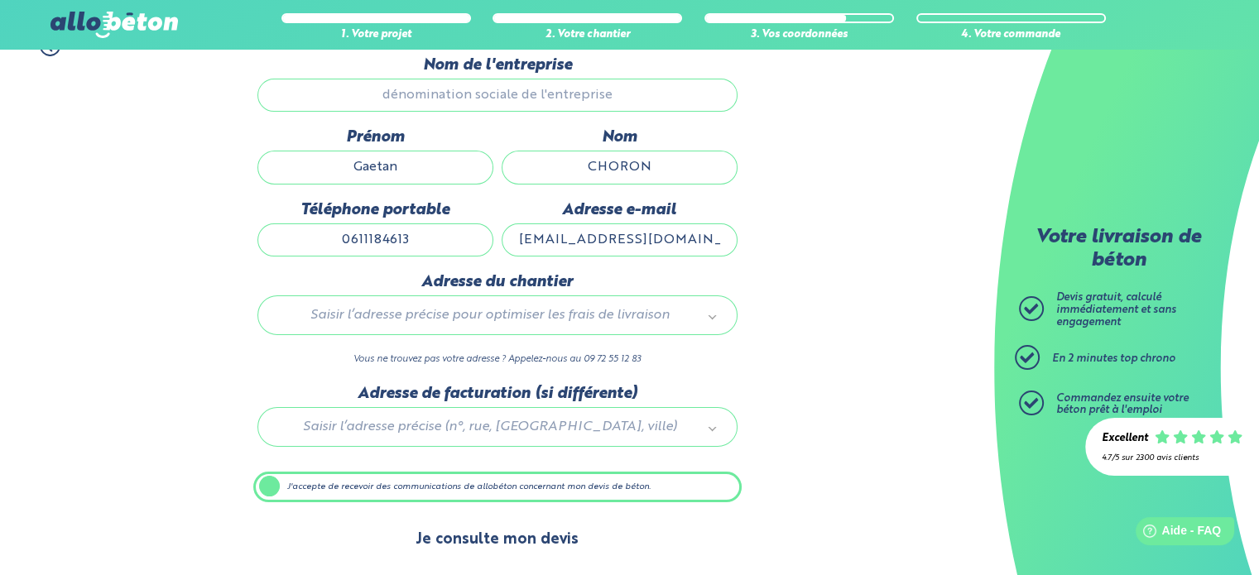
click at [492, 535] on button "Je consulte mon devis" at bounding box center [497, 540] width 196 height 42
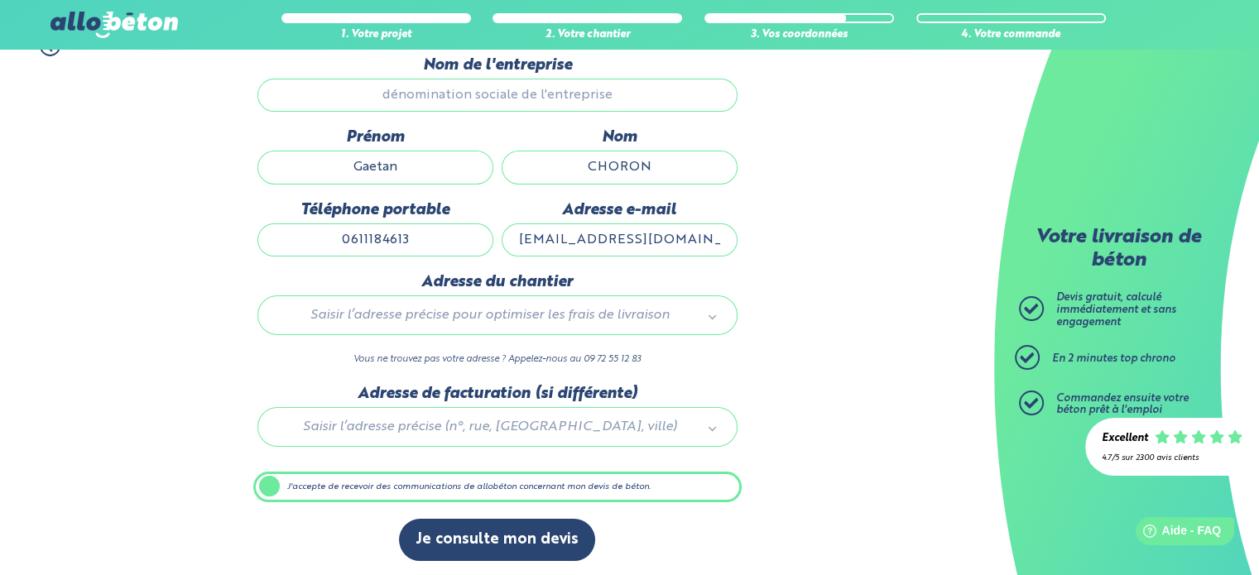
click at [510, 430] on div at bounding box center [497, 424] width 488 height 79
click at [440, 483] on label "J'accepte de recevoir des communications de allobéton concernant mon devis de b…" at bounding box center [497, 487] width 488 height 31
click at [0, 0] on input "J'accepte de recevoir des communications de allobéton concernant mon devis de b…" at bounding box center [0, 0] width 0 height 0
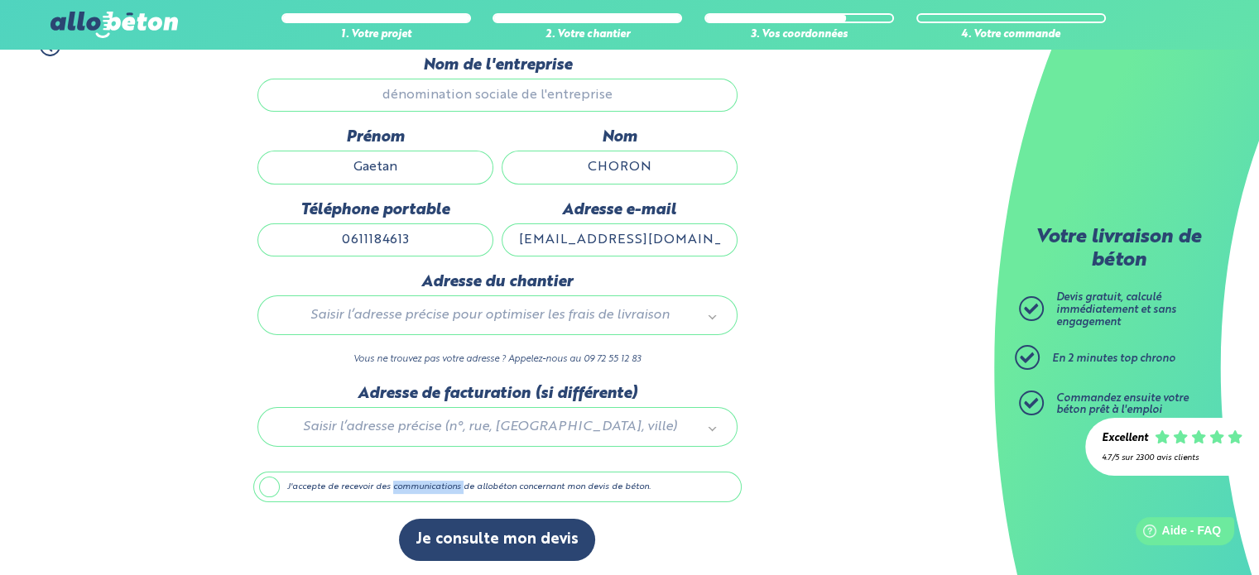
click at [440, 483] on label "J'accepte de recevoir des communications de allobéton concernant mon devis de b…" at bounding box center [497, 487] width 488 height 31
click at [0, 0] on input "J'accepte de recevoir des communications de allobéton concernant mon devis de b…" at bounding box center [0, 0] width 0 height 0
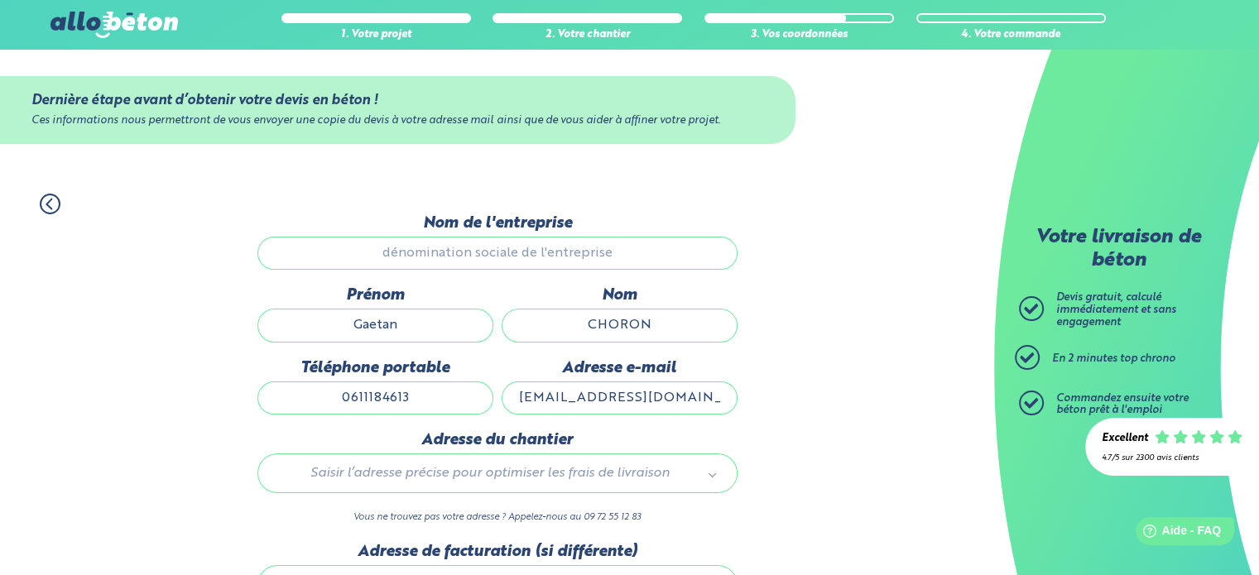
scroll to position [0, 0]
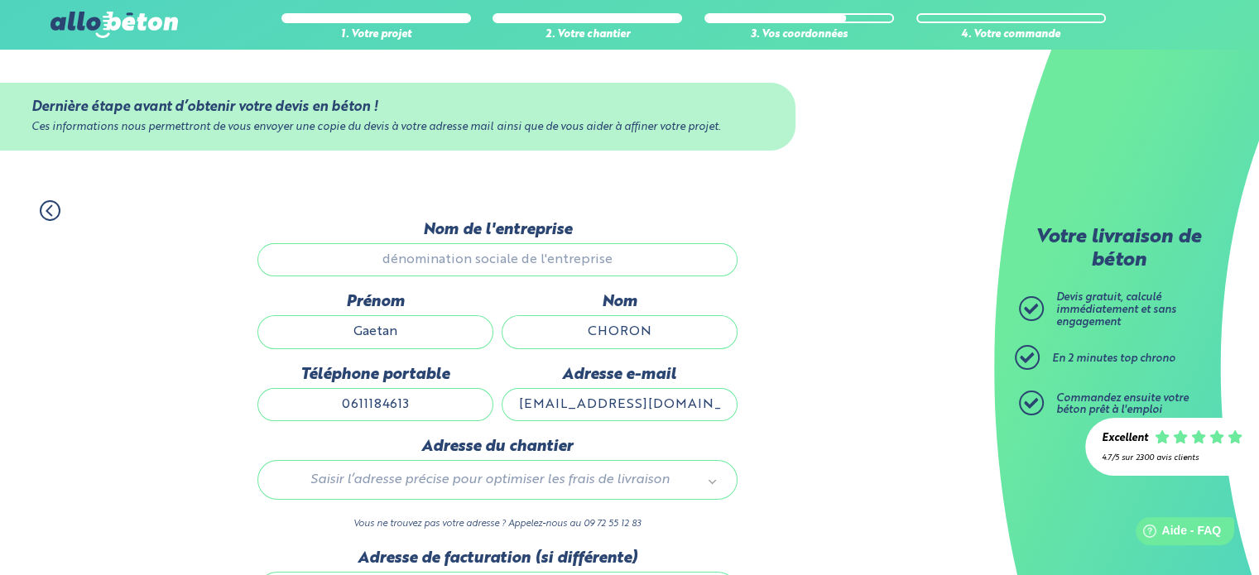
click at [439, 333] on input "Gaetan" at bounding box center [375, 331] width 236 height 33
type input "[STREET_ADDRESS][PERSON_NAME]"
type input "DIVATTE SUR LOIRE"
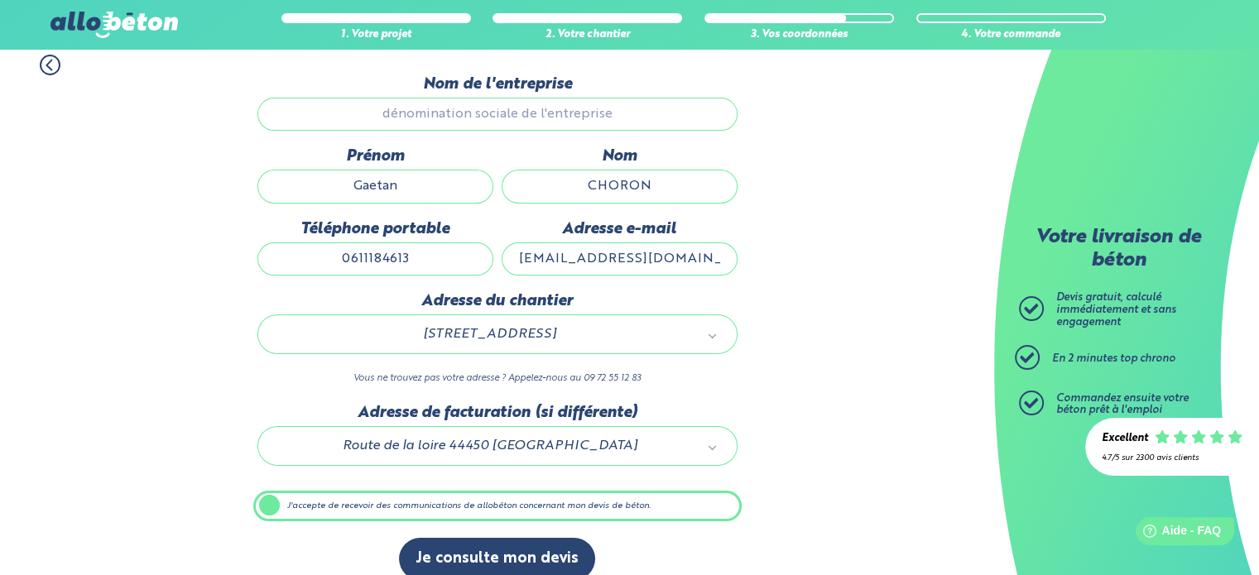
scroll to position [165, 0]
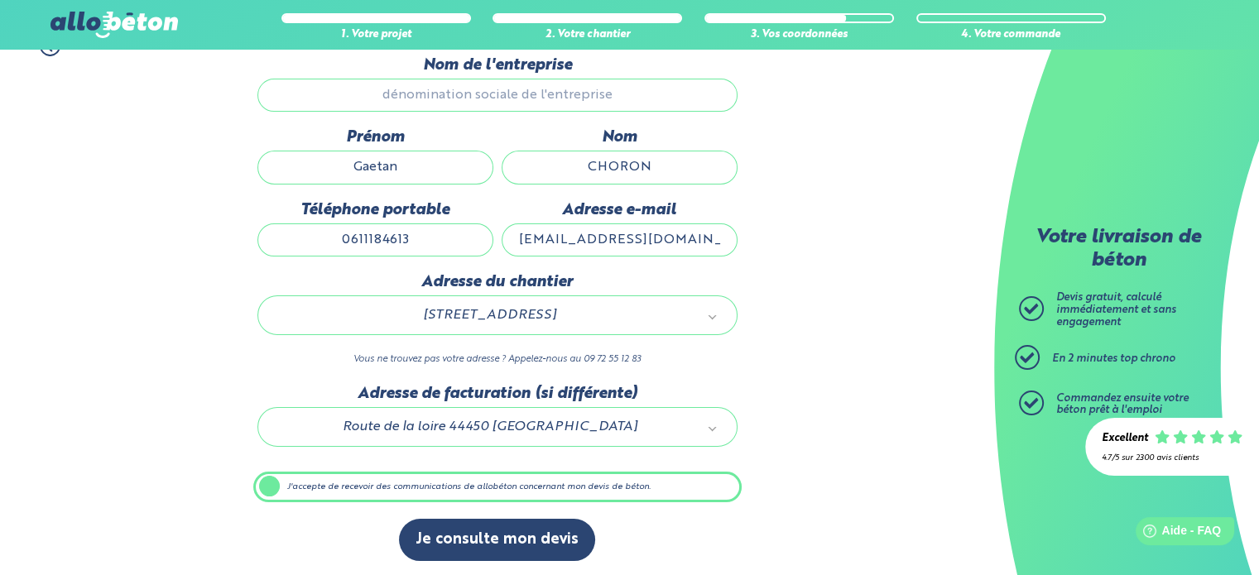
click at [833, 442] on div "1. Votre projet 2. Votre chantier 3. Vos coordonnées 4. Votre commande Dernière…" at bounding box center [497, 298] width 994 height 559
click at [273, 486] on label "J'accepte de recevoir des communications de allobéton concernant mon devis de b…" at bounding box center [497, 487] width 488 height 31
click at [0, 0] on input "J'accepte de recevoir des communications de allobéton concernant mon devis de b…" at bounding box center [0, 0] width 0 height 0
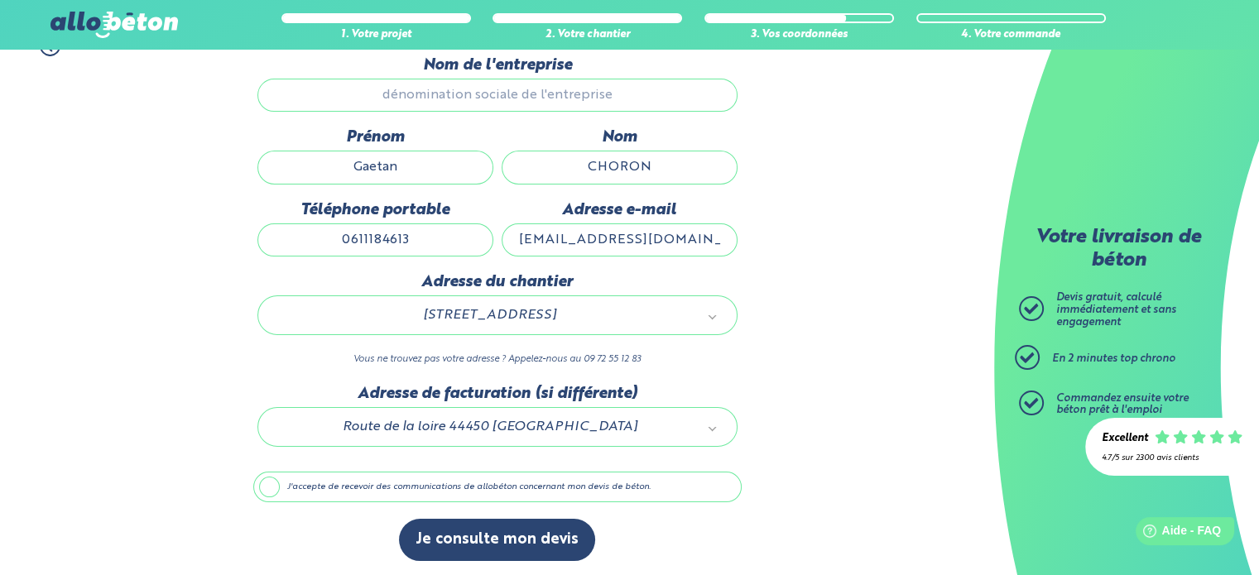
click at [300, 485] on label "J'accepte de recevoir des communications de allobéton concernant mon devis de b…" at bounding box center [497, 487] width 488 height 31
click at [0, 0] on input "J'accepte de recevoir des communications de allobéton concernant mon devis de b…" at bounding box center [0, 0] width 0 height 0
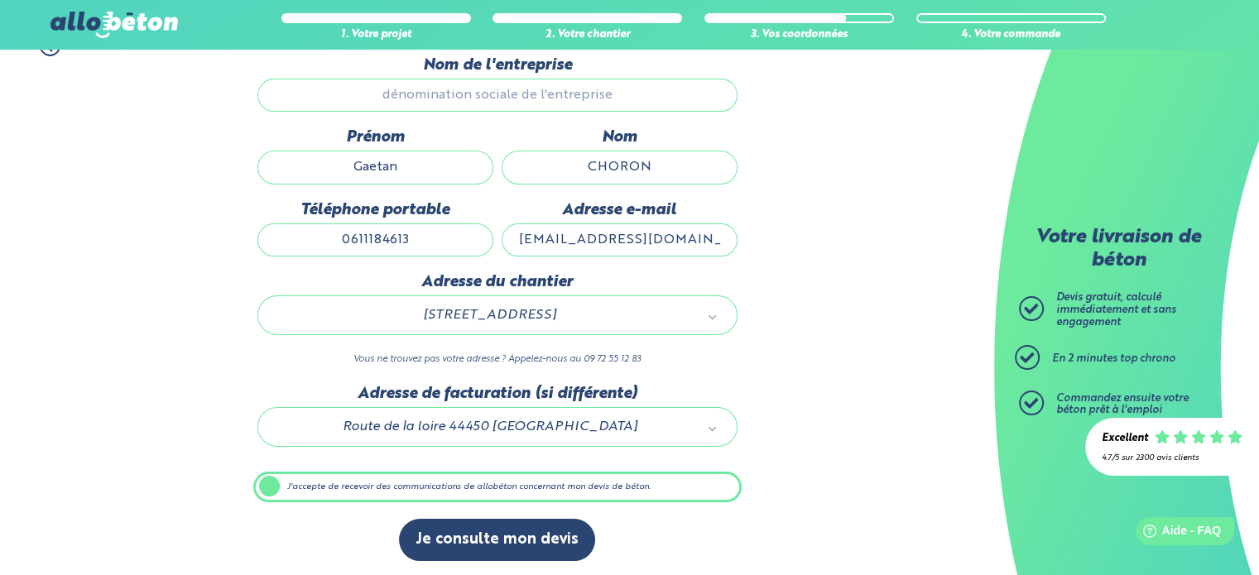
scroll to position [0, 0]
